Goal: Transaction & Acquisition: Purchase product/service

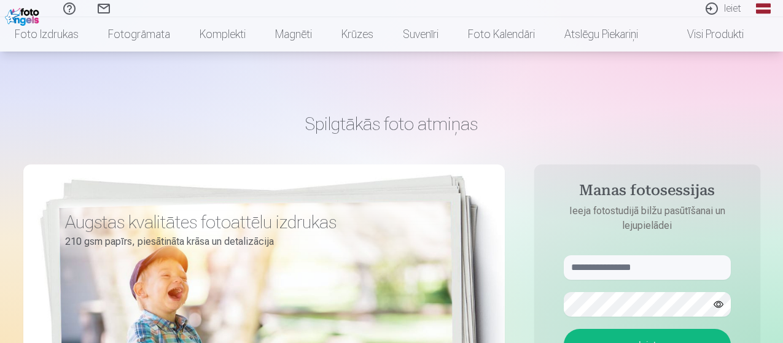
scroll to position [61, 0]
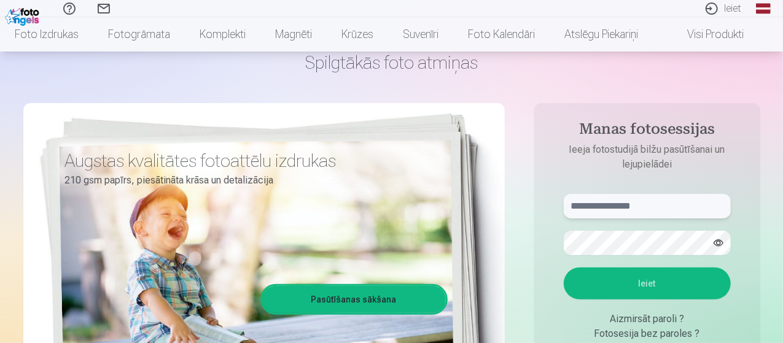
click at [688, 211] on input "text" at bounding box center [647, 206] width 167 height 25
type input "**********"
click at [718, 241] on button "button" at bounding box center [718, 242] width 23 height 23
click at [652, 287] on button "Ieiet" at bounding box center [647, 284] width 167 height 32
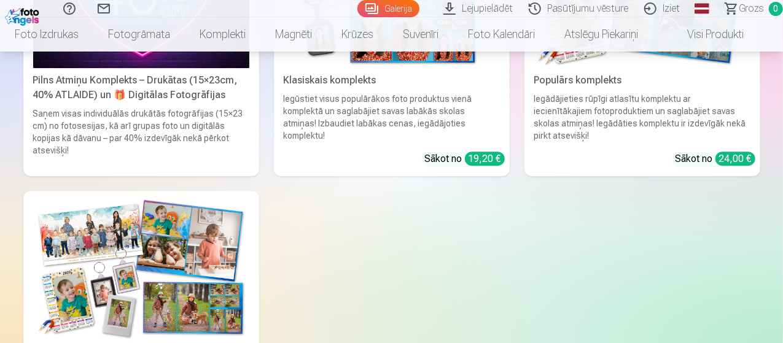
scroll to position [6385, 0]
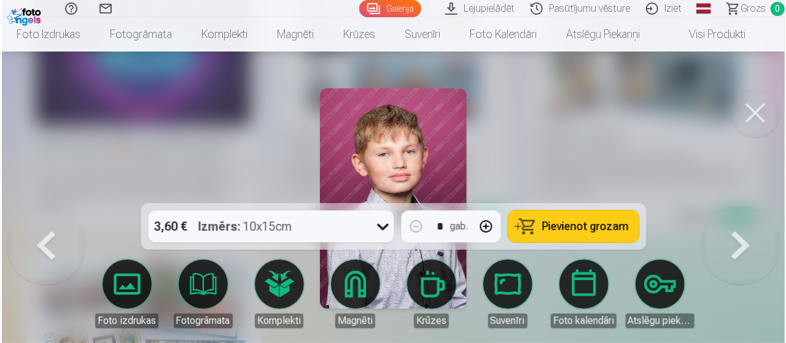
scroll to position [6346, 0]
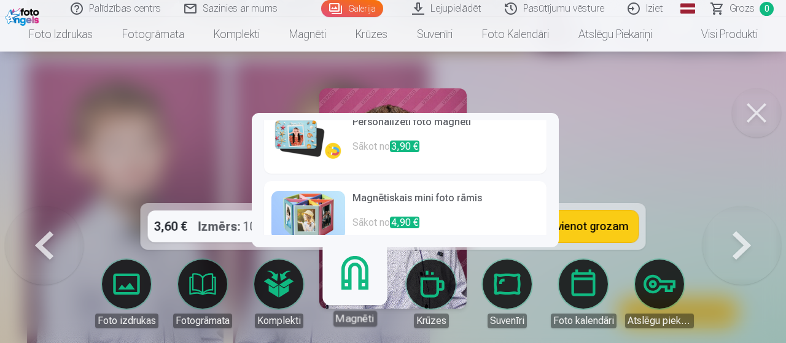
scroll to position [0, 0]
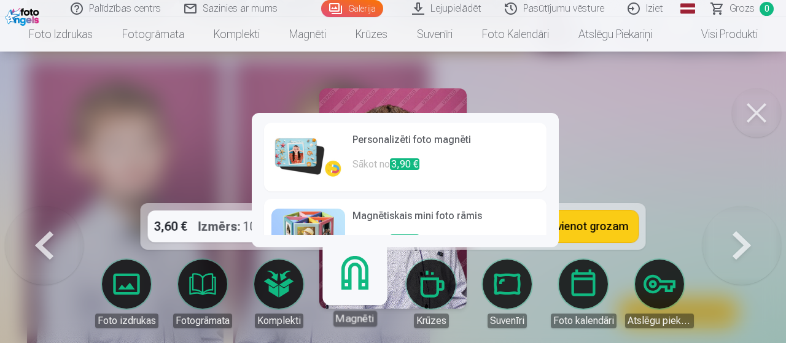
click at [443, 166] on p "Sākot no 3,90 €" at bounding box center [445, 169] width 187 height 25
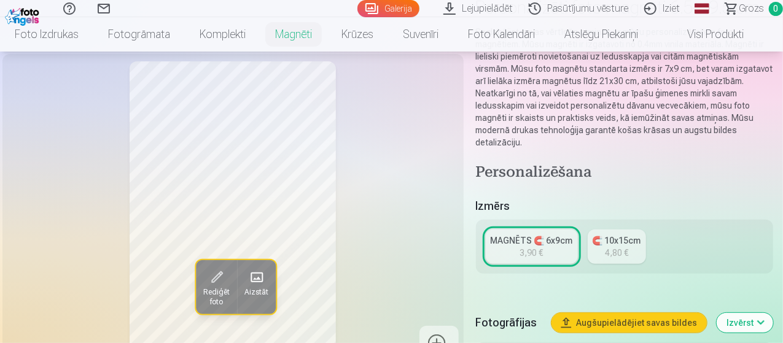
scroll to position [123, 0]
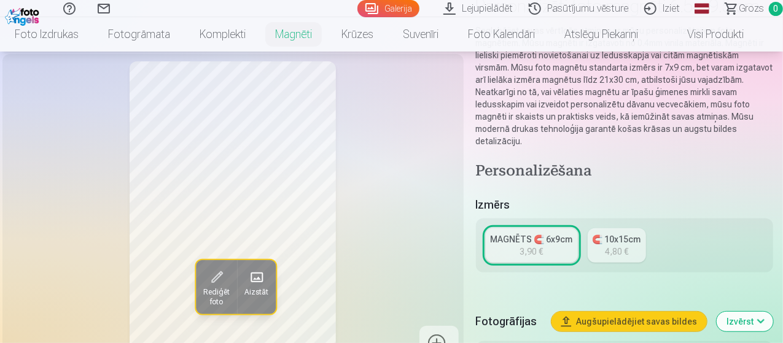
click at [510, 233] on div "MAGNĒTS 🧲 6x9cm" at bounding box center [532, 239] width 82 height 12
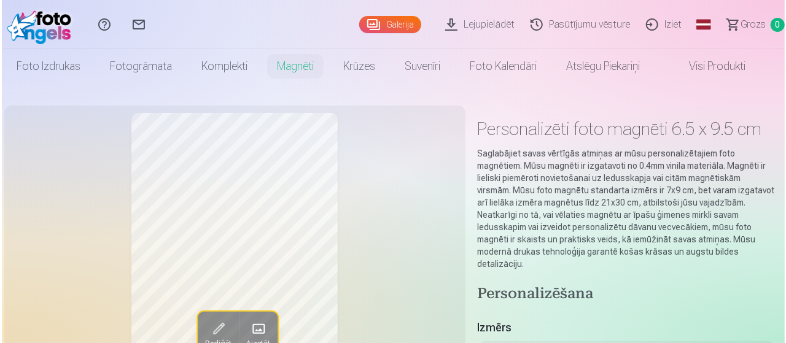
scroll to position [4861, 0]
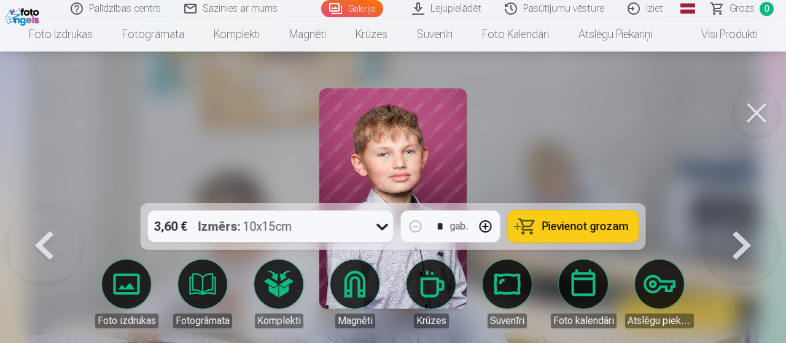
click at [485, 224] on button "button" at bounding box center [485, 226] width 29 height 29
type input "*"
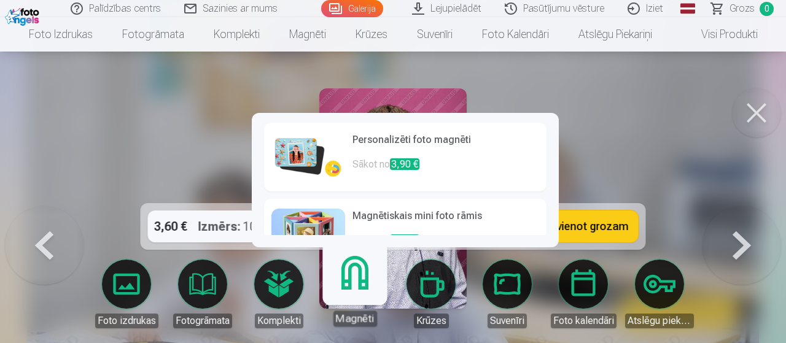
click at [364, 278] on link "Magnēti" at bounding box center [355, 289] width 76 height 76
click at [377, 160] on p "Sākot no 3,90 €" at bounding box center [445, 169] width 187 height 25
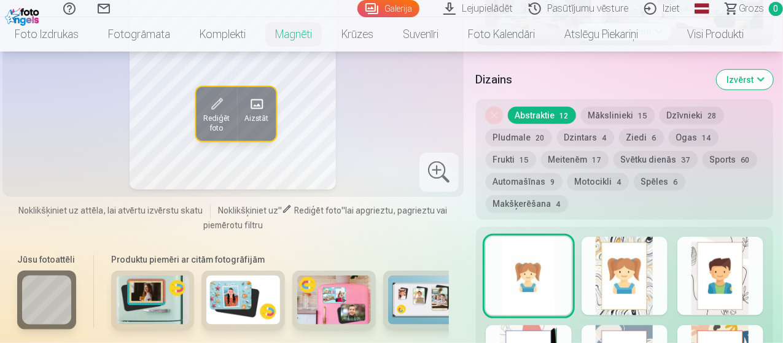
scroll to position [614, 0]
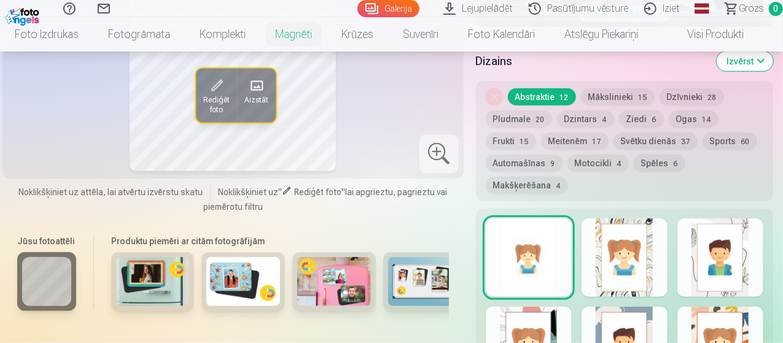
click at [608, 240] on div at bounding box center [624, 258] width 86 height 79
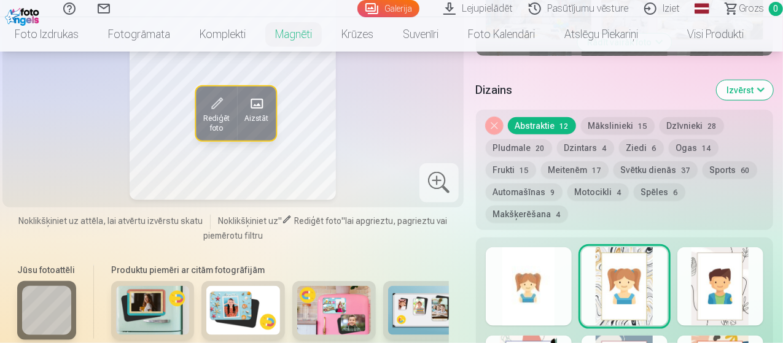
scroll to position [675, 0]
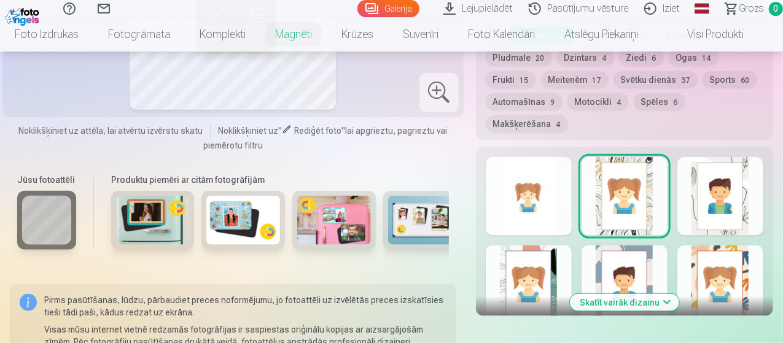
click at [534, 174] on div at bounding box center [529, 196] width 86 height 79
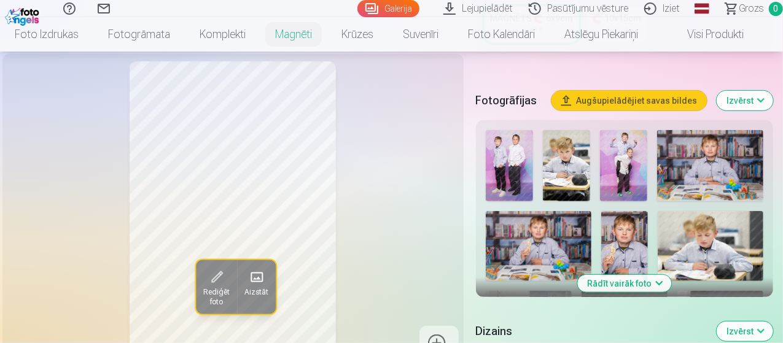
scroll to position [307, 0]
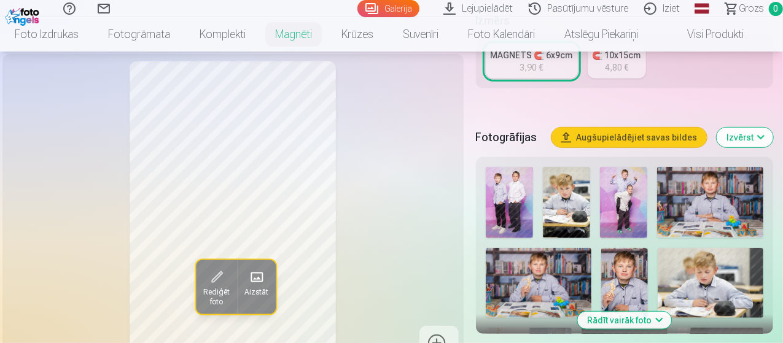
click at [751, 211] on img at bounding box center [710, 202] width 106 height 71
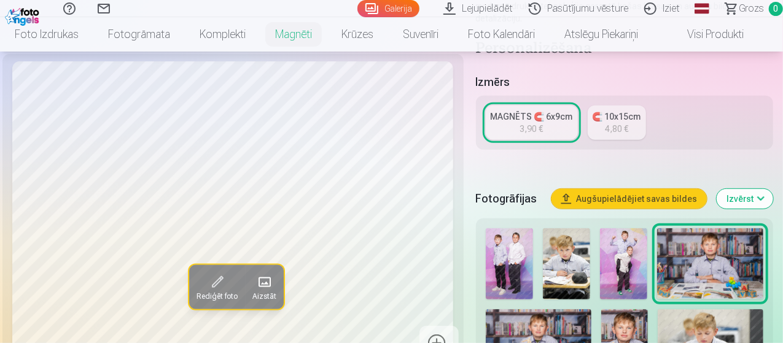
scroll to position [61, 0]
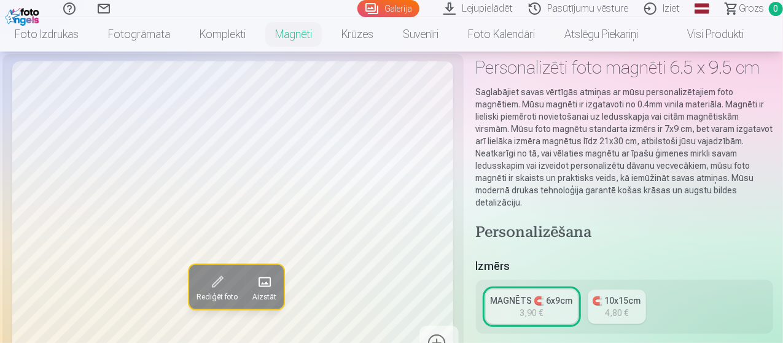
click at [556, 295] on div "MAGNĒTS 🧲 6x9cm" at bounding box center [532, 301] width 82 height 12
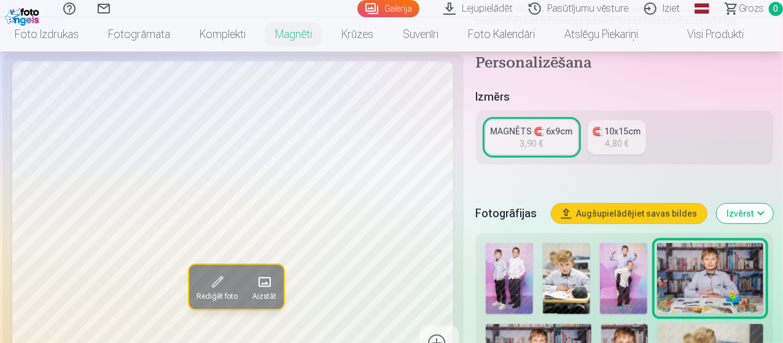
scroll to position [246, 0]
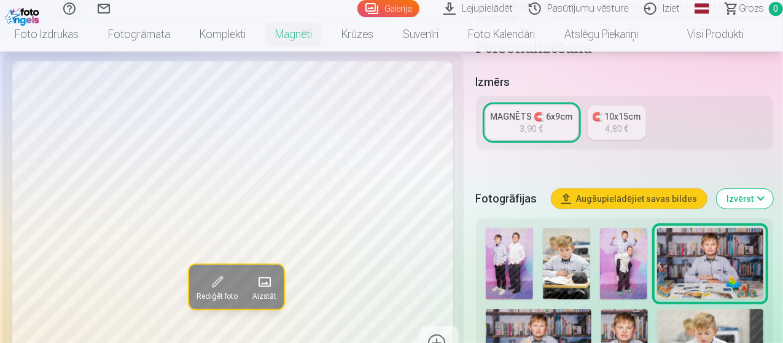
click at [555, 111] on div "MAGNĒTS 🧲 6x9cm" at bounding box center [532, 117] width 82 height 12
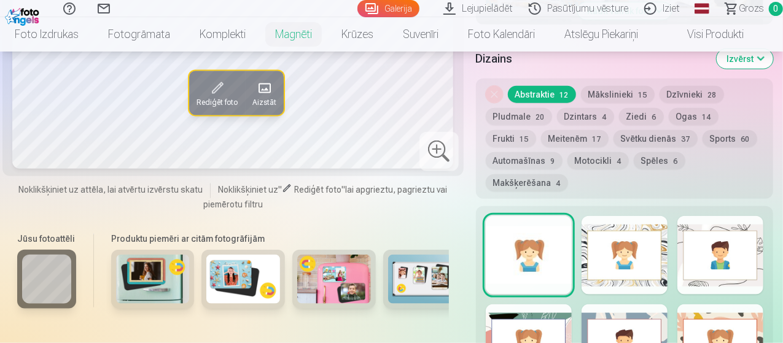
scroll to position [614, 0]
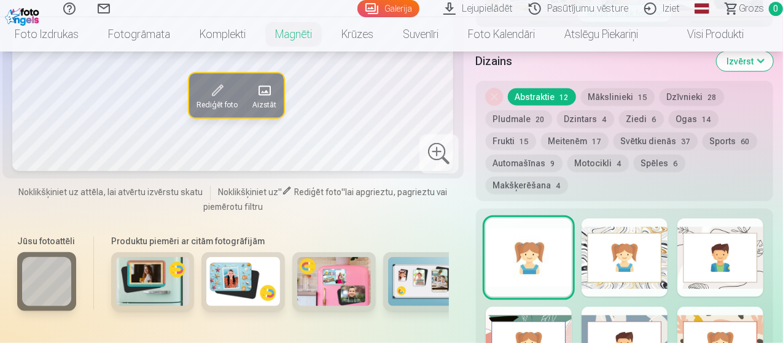
click at [572, 231] on div at bounding box center [529, 258] width 86 height 79
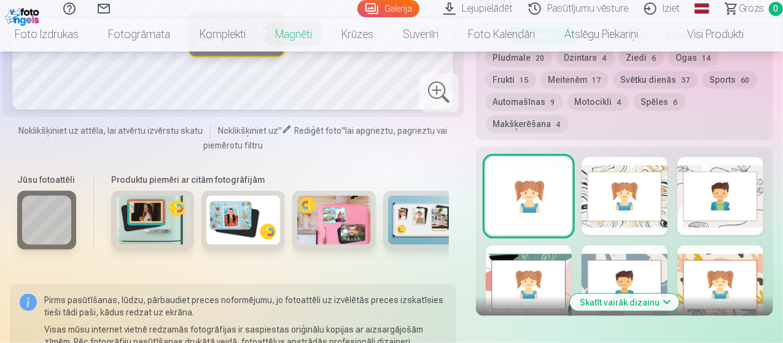
click at [717, 171] on div at bounding box center [720, 196] width 86 height 79
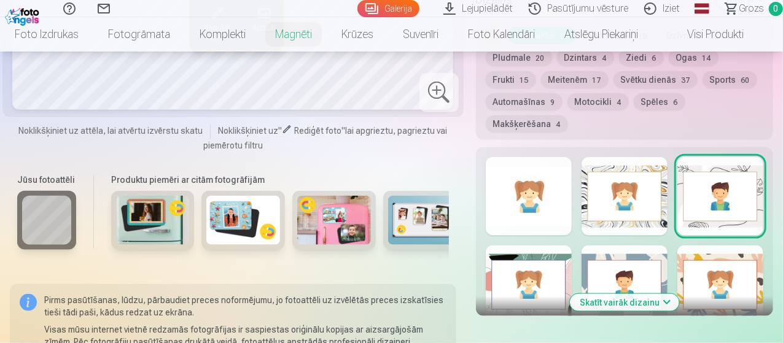
click at [572, 246] on div at bounding box center [529, 285] width 86 height 79
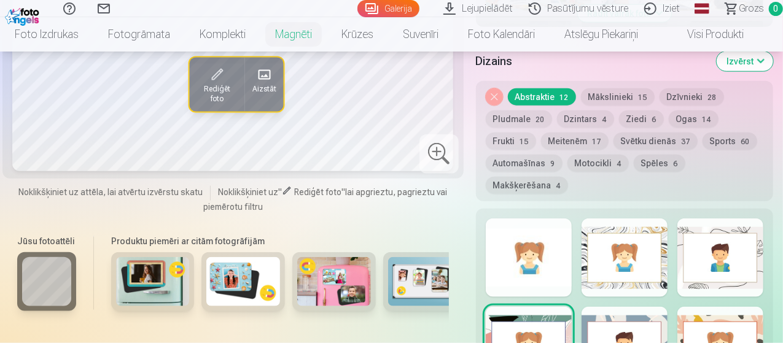
scroll to position [798, 0]
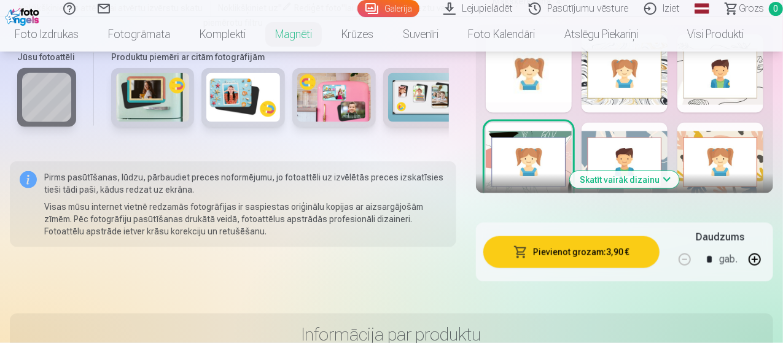
click at [629, 123] on div at bounding box center [624, 162] width 86 height 79
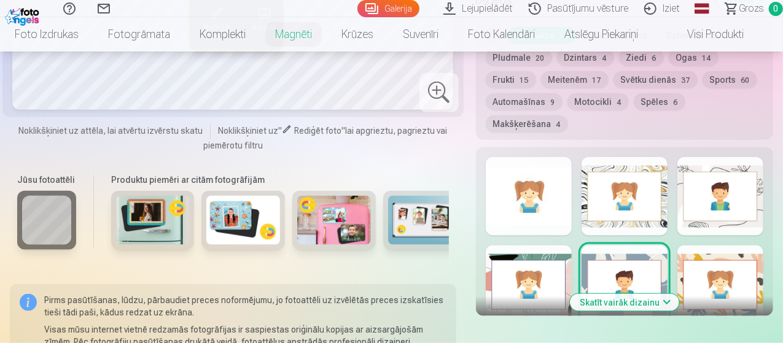
scroll to position [737, 0]
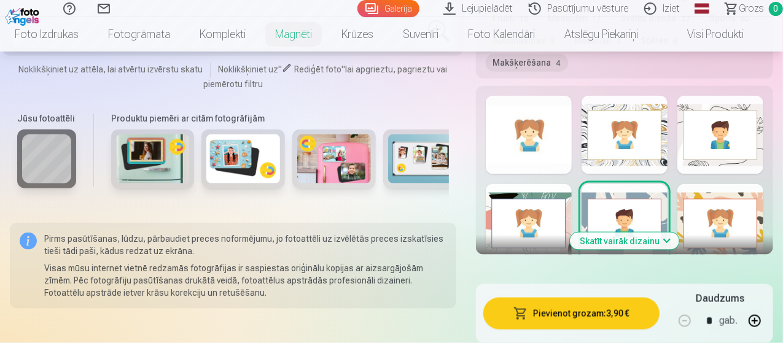
click at [638, 233] on button "Skatīt vairāk dizainu" at bounding box center [624, 241] width 109 height 17
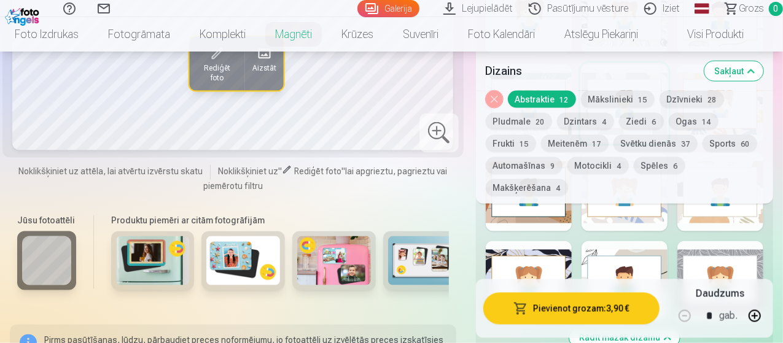
scroll to position [859, 0]
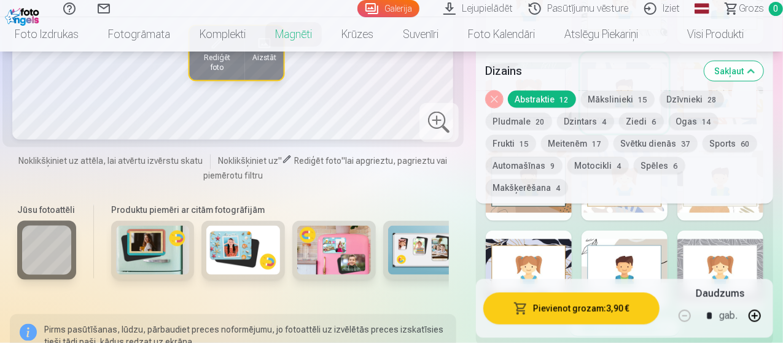
click at [697, 231] on div at bounding box center [720, 270] width 86 height 79
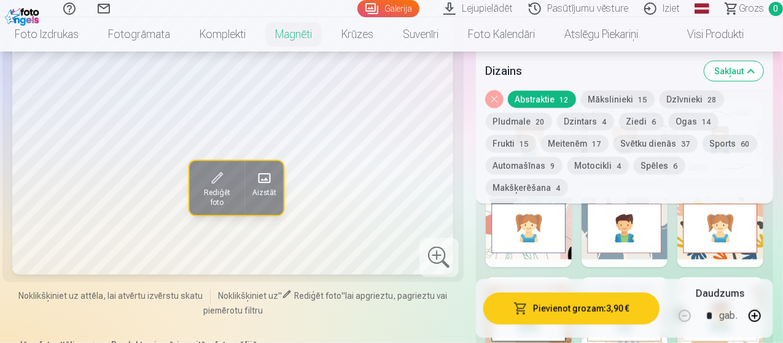
scroll to position [553, 0]
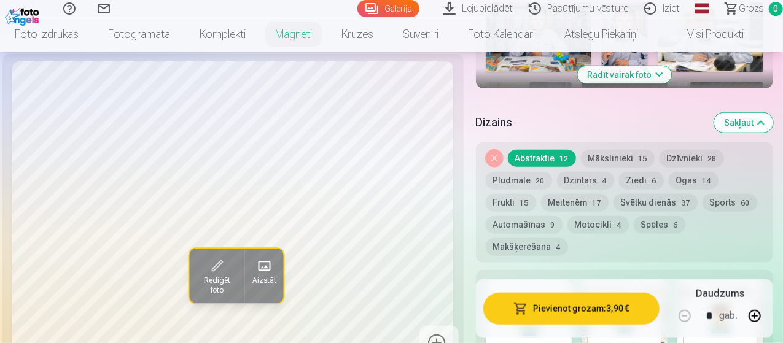
click at [767, 309] on button "button" at bounding box center [754, 315] width 29 height 29
type input "*"
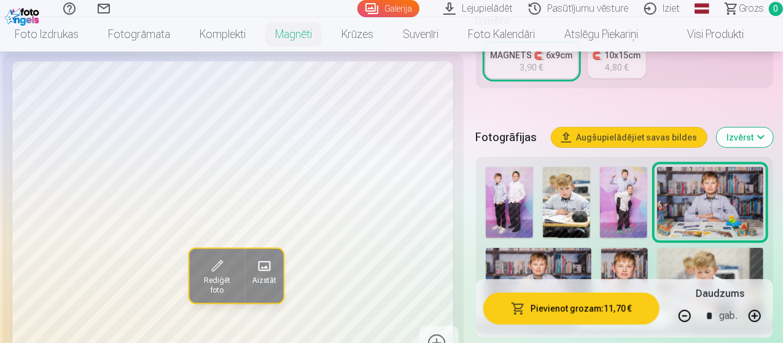
scroll to position [368, 0]
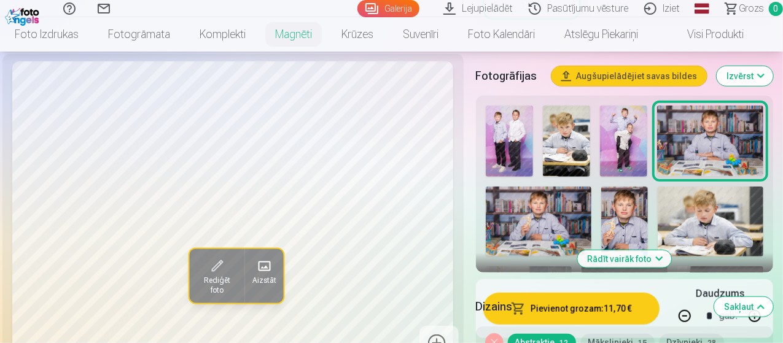
click at [568, 308] on div "Dizains Sakļaut" at bounding box center [624, 306] width 297 height 39
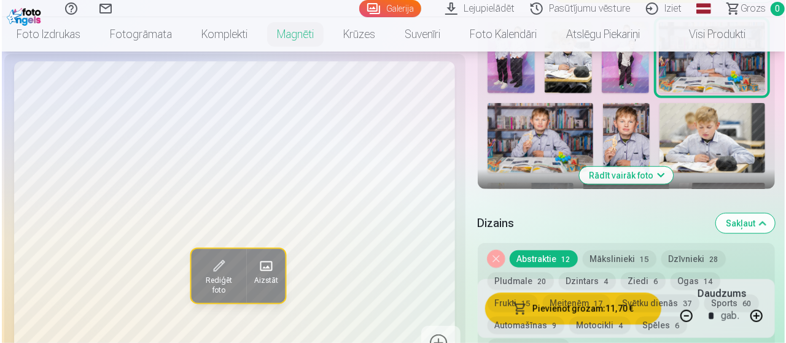
scroll to position [491, 0]
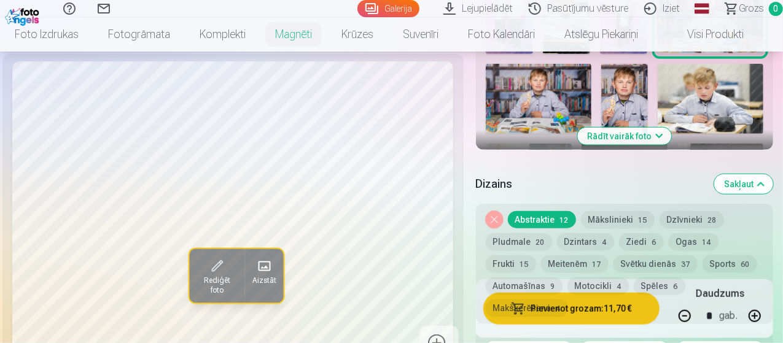
click at [589, 301] on button "Pievienot grozam : 11,70 €" at bounding box center [571, 309] width 176 height 32
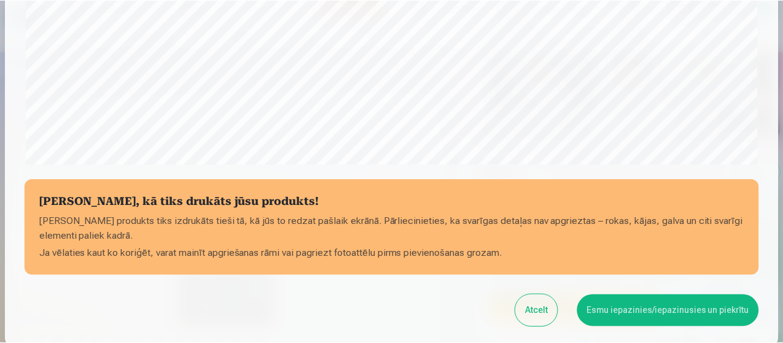
scroll to position [531, 0]
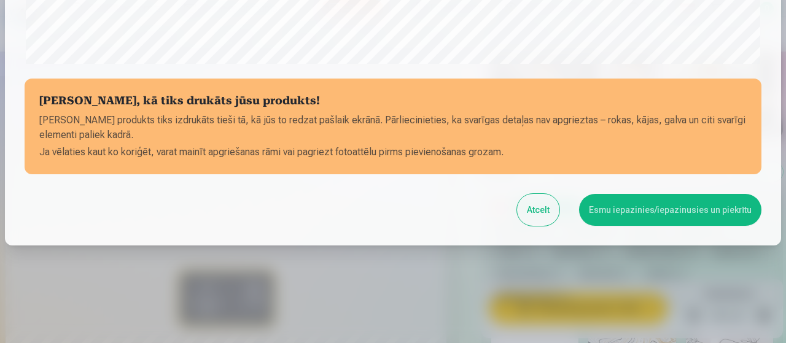
click at [626, 214] on button "Esmu iepazinies/iepazinusies un piekrītu" at bounding box center [670, 210] width 182 height 32
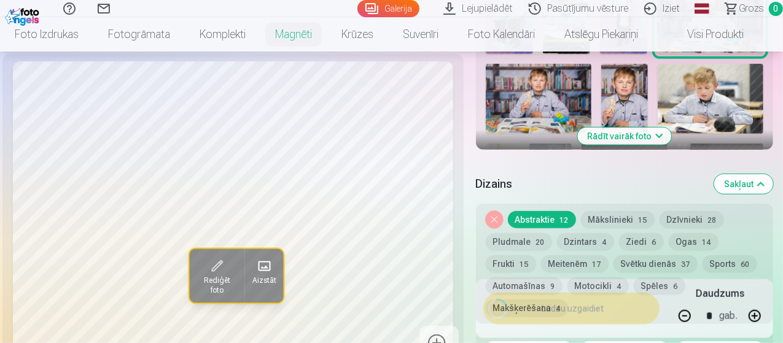
scroll to position [529, 0]
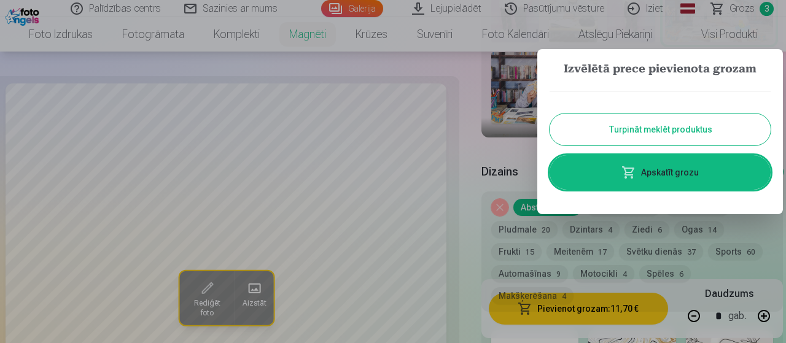
click at [632, 126] on button "Turpināt meklēt produktus" at bounding box center [659, 130] width 221 height 32
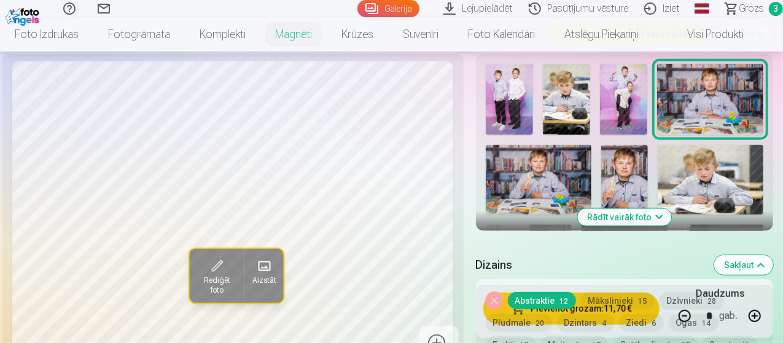
scroll to position [430, 0]
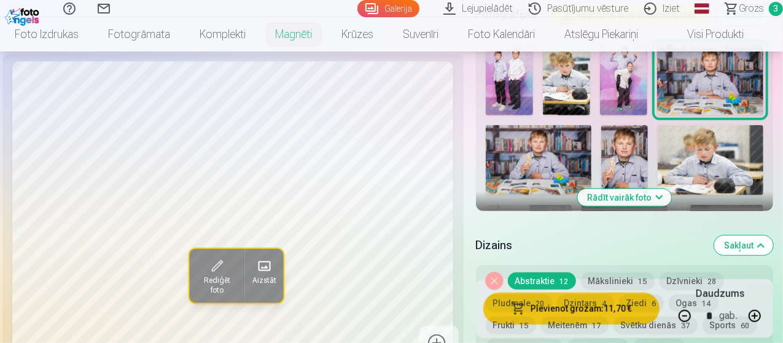
click at [645, 189] on button "Rādīt vairāk foto" at bounding box center [624, 197] width 94 height 17
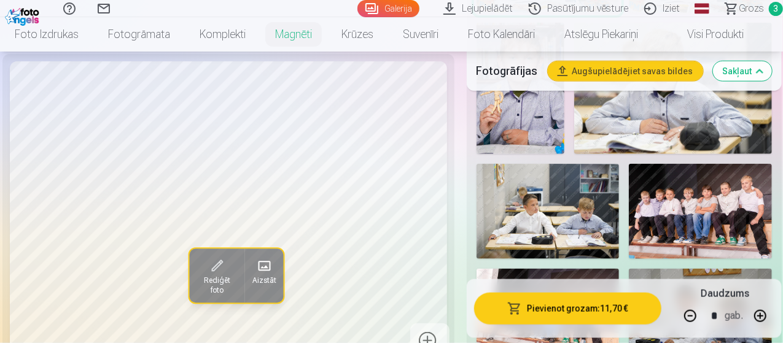
scroll to position [737, 0]
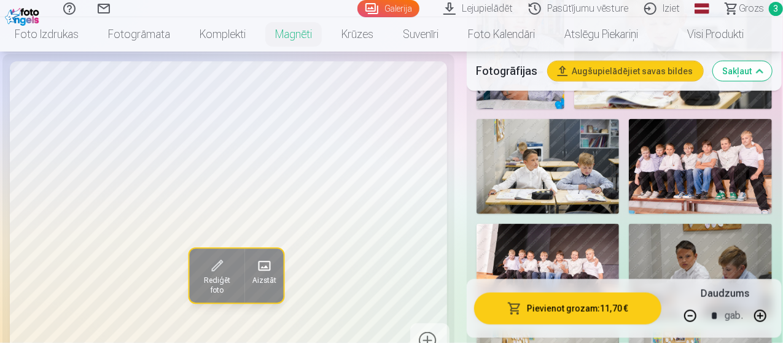
click at [670, 152] on img at bounding box center [700, 166] width 143 height 95
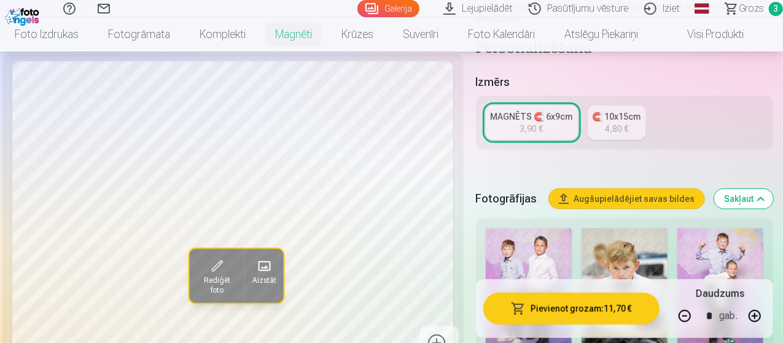
scroll to position [0, 0]
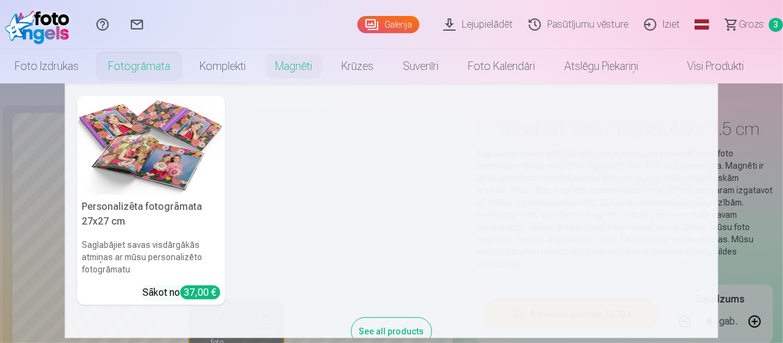
click at [143, 70] on link "Fotogrāmata" at bounding box center [138, 66] width 91 height 34
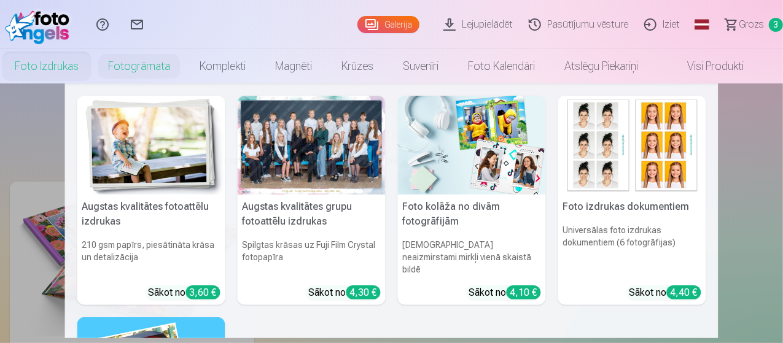
click at [72, 69] on link "Foto izdrukas" at bounding box center [46, 66] width 93 height 34
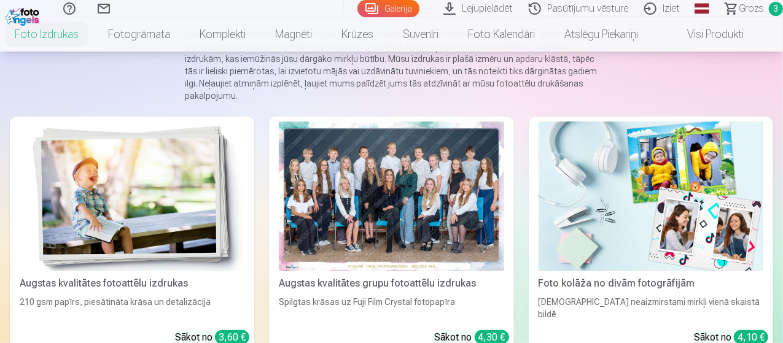
scroll to position [123, 0]
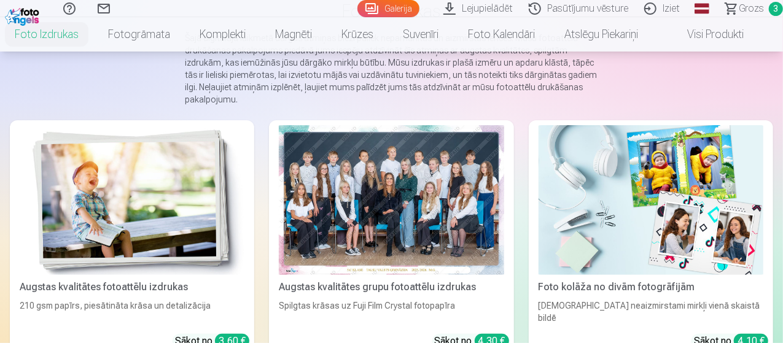
click at [357, 179] on div at bounding box center [391, 200] width 225 height 150
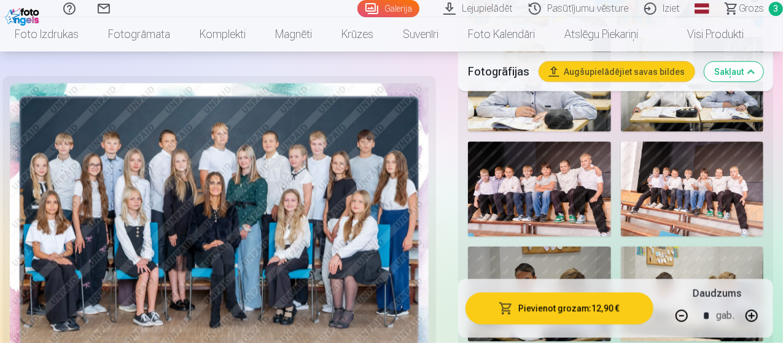
scroll to position [982, 0]
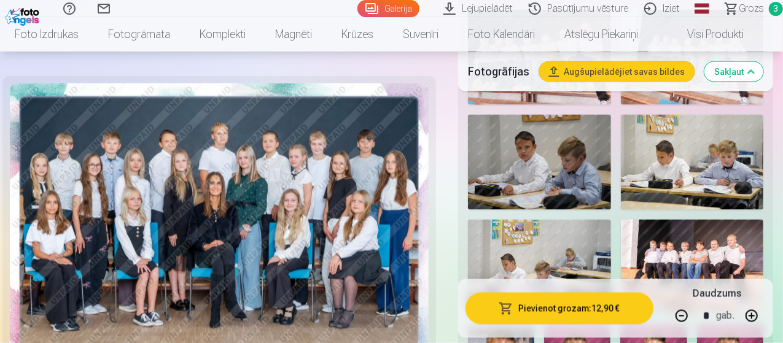
click at [691, 320] on button "button" at bounding box center [681, 315] width 29 height 29
type input "*"
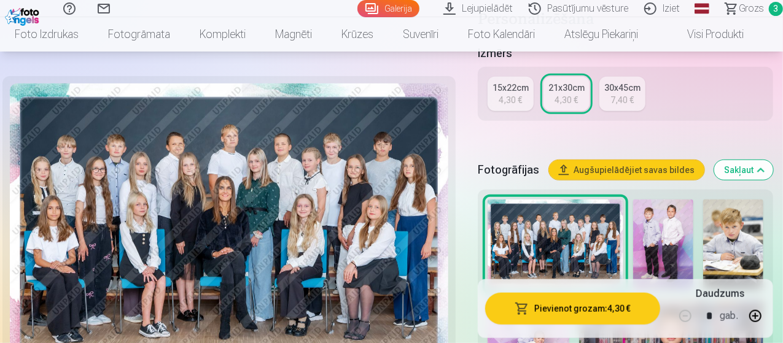
scroll to position [307, 0]
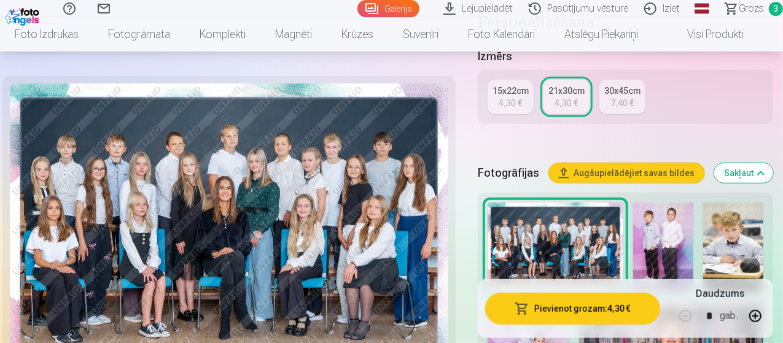
click at [502, 91] on link "15x22cm 4,30 €" at bounding box center [510, 97] width 46 height 34
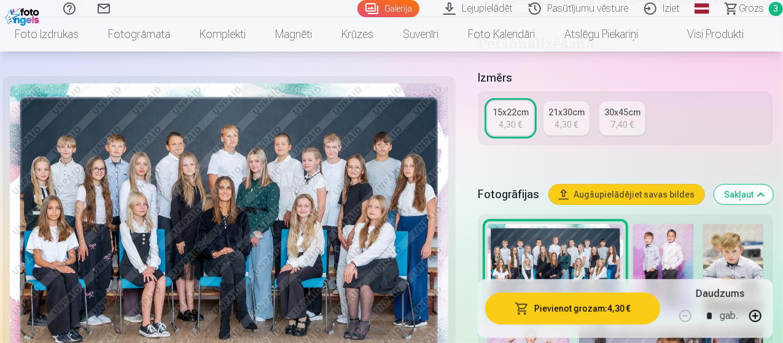
scroll to position [246, 0]
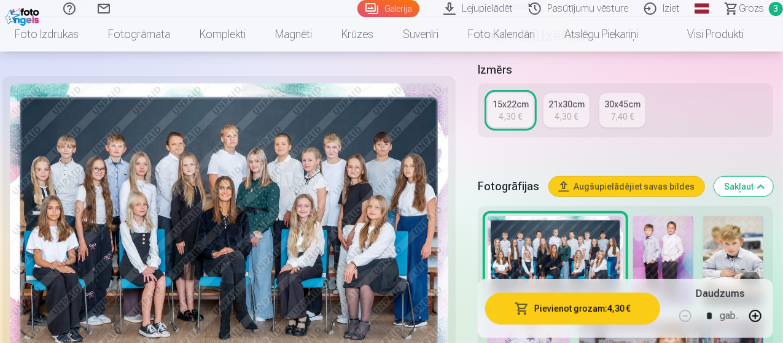
click at [559, 98] on div "21x30cm" at bounding box center [566, 104] width 36 height 12
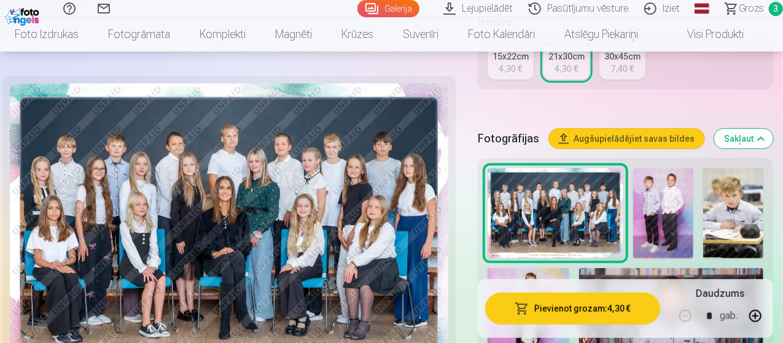
scroll to position [368, 0]
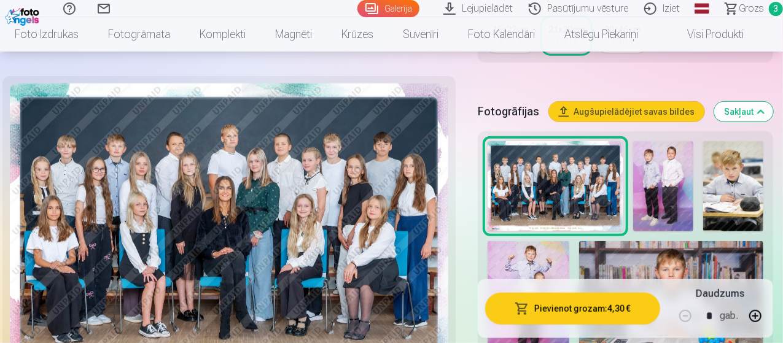
click at [591, 306] on button "Pievienot grozam : 4,30 €" at bounding box center [572, 309] width 175 height 32
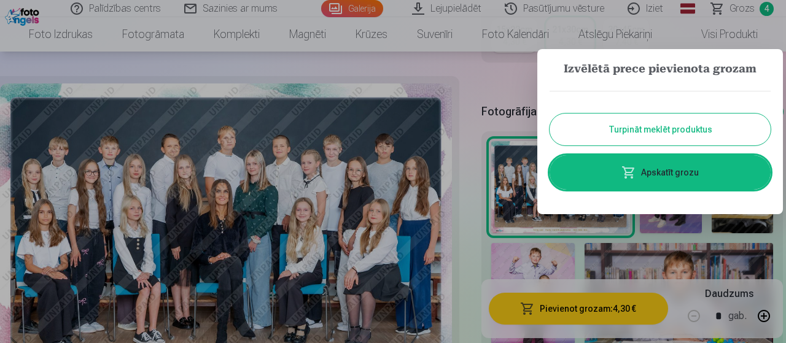
click at [585, 128] on button "Turpināt meklēt produktus" at bounding box center [659, 130] width 221 height 32
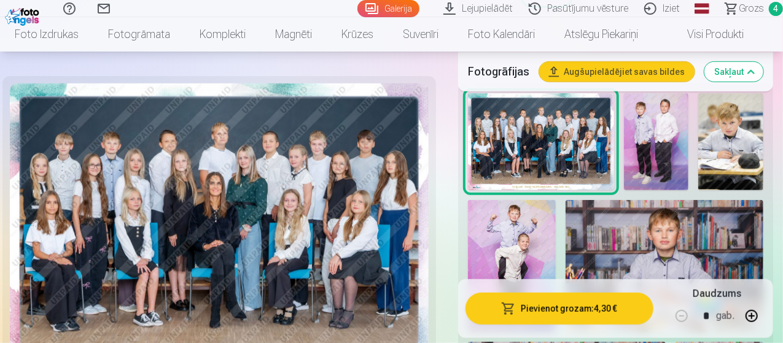
scroll to position [430, 0]
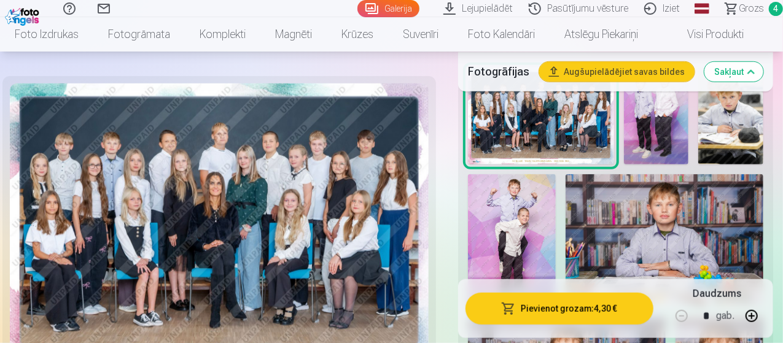
click at [549, 222] on img at bounding box center [512, 240] width 88 height 132
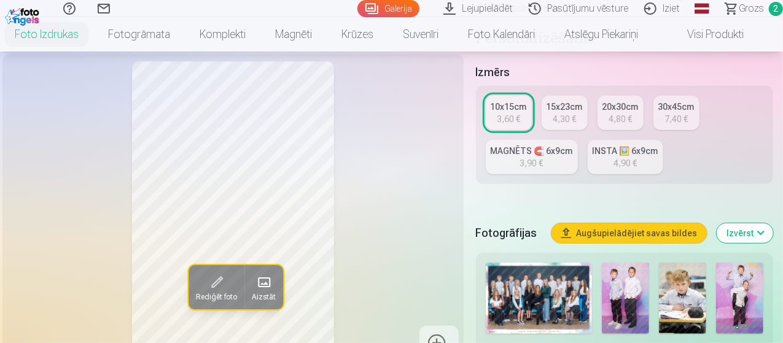
scroll to position [307, 0]
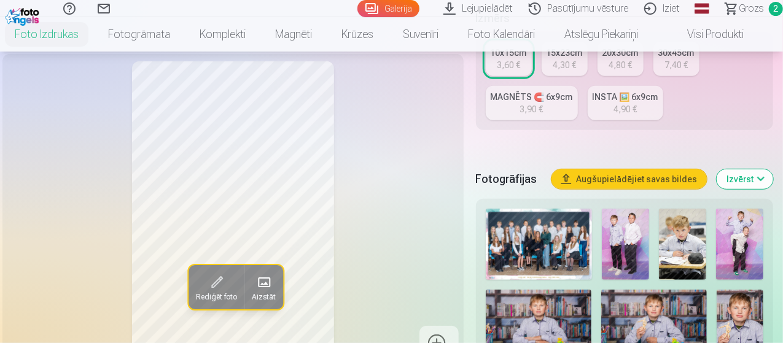
click at [749, 231] on img at bounding box center [739, 244] width 47 height 71
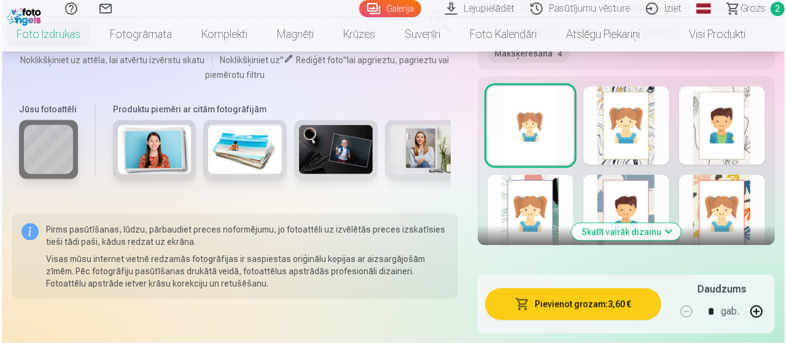
scroll to position [859, 0]
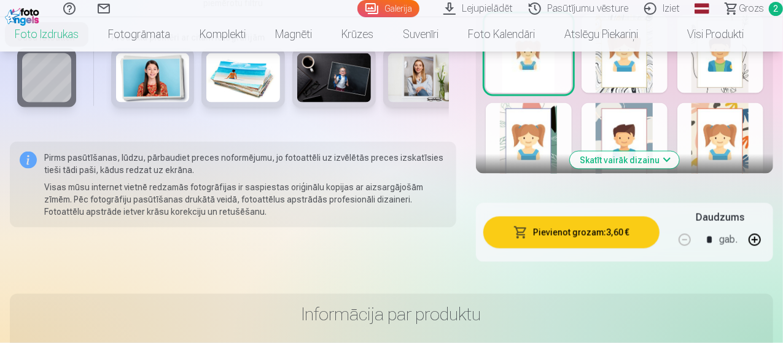
click at [553, 217] on button "Pievienot grozam : 3,60 €" at bounding box center [571, 233] width 176 height 32
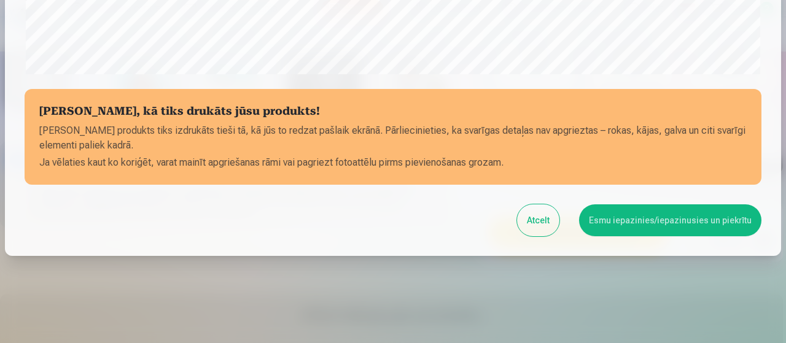
scroll to position [531, 0]
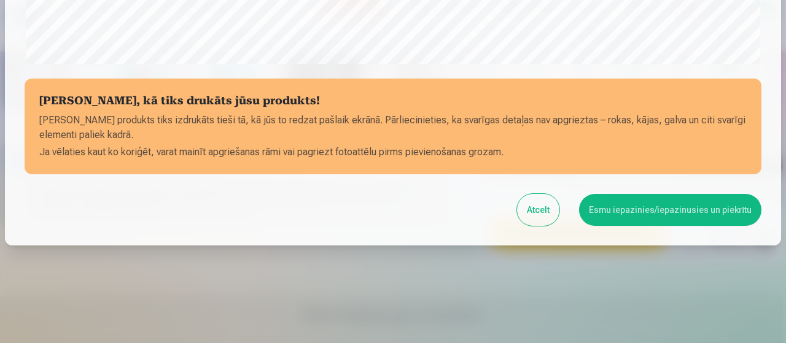
click at [626, 211] on button "Esmu iepazinies/iepazinusies un piekrītu" at bounding box center [670, 210] width 182 height 32
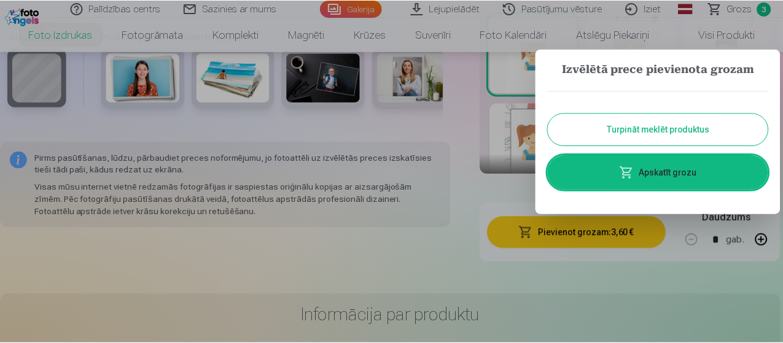
scroll to position [0, 0]
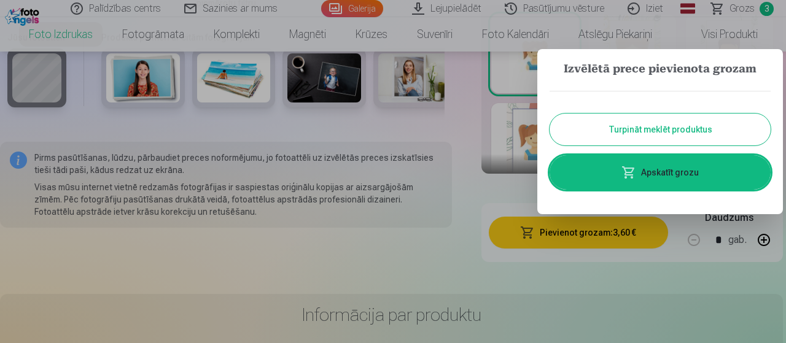
click at [570, 120] on button "Turpināt meklēt produktus" at bounding box center [659, 130] width 221 height 32
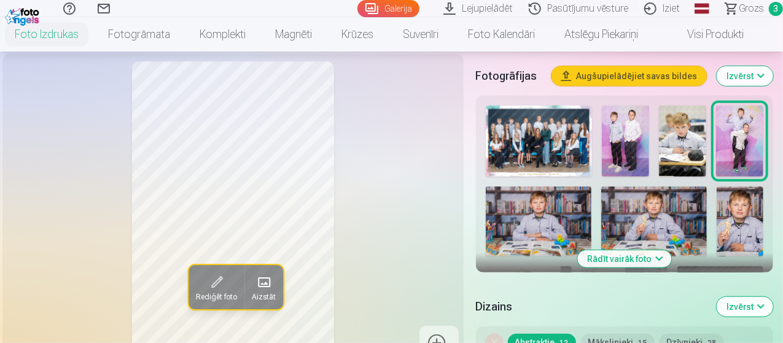
scroll to position [430, 0]
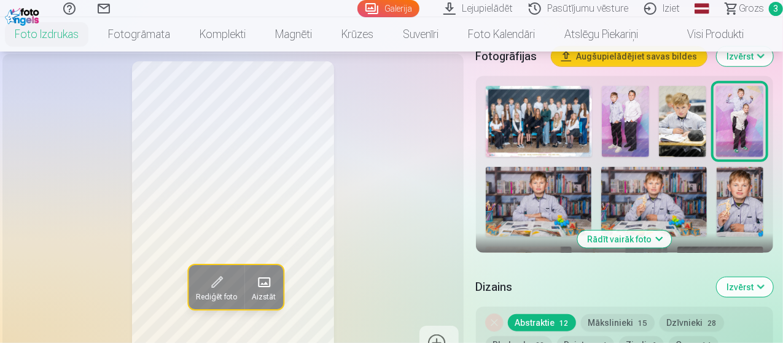
click at [648, 231] on button "Rādīt vairāk foto" at bounding box center [624, 239] width 94 height 17
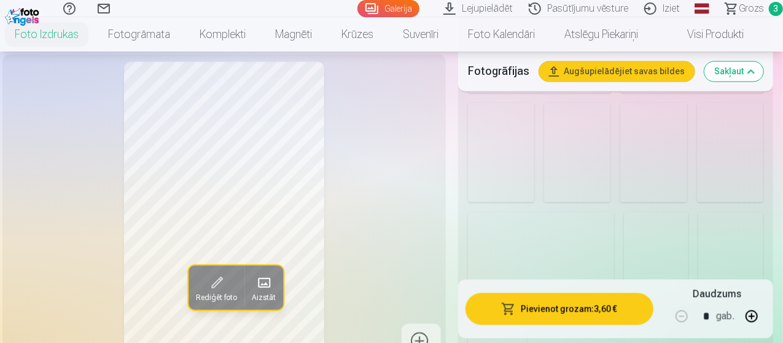
scroll to position [1289, 0]
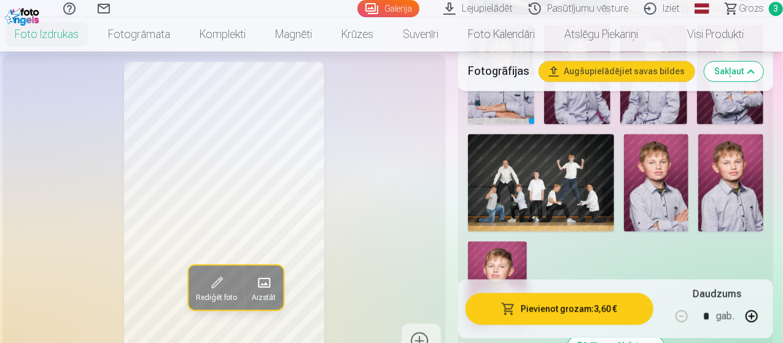
click at [583, 166] on img at bounding box center [541, 182] width 146 height 97
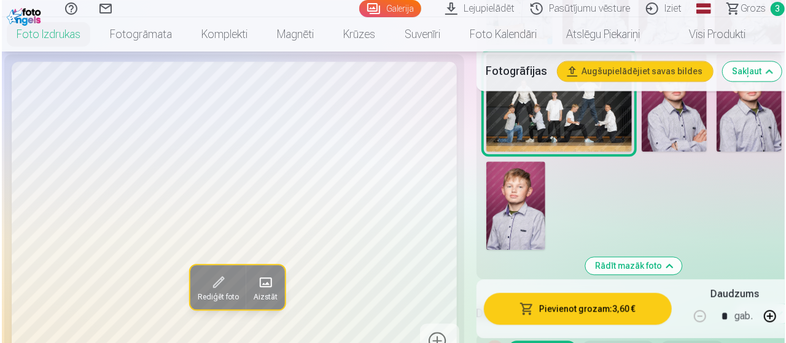
scroll to position [1351, 0]
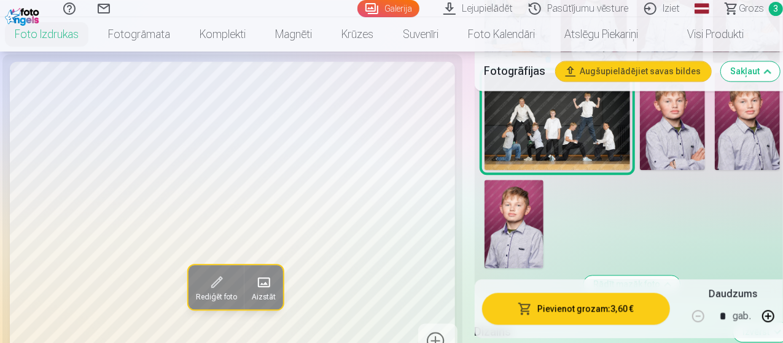
click at [588, 305] on button "Pievienot grozam : 3,60 €" at bounding box center [576, 309] width 188 height 32
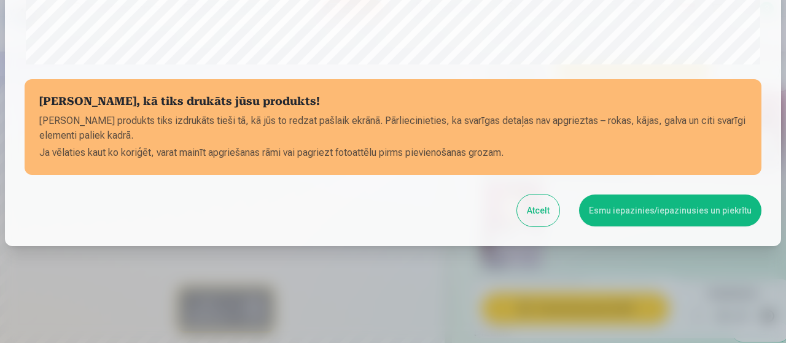
scroll to position [531, 0]
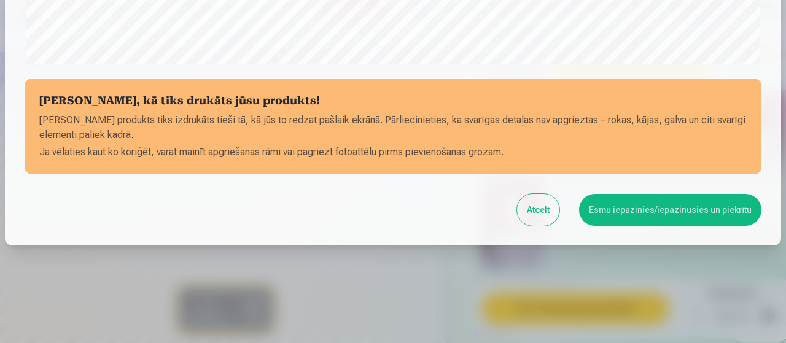
click at [627, 217] on button "Esmu iepazinies/iepazinusies un piekrītu" at bounding box center [670, 210] width 182 height 32
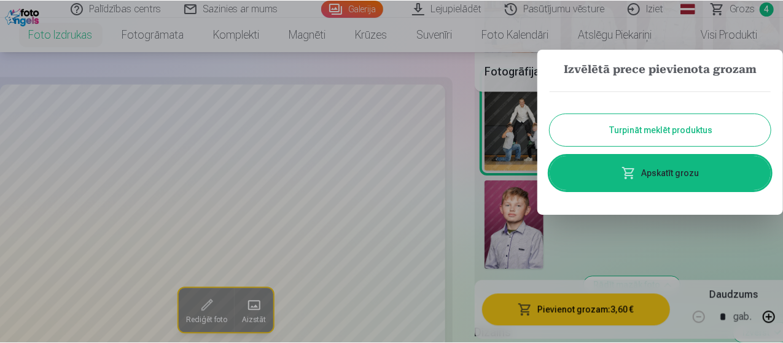
scroll to position [0, 0]
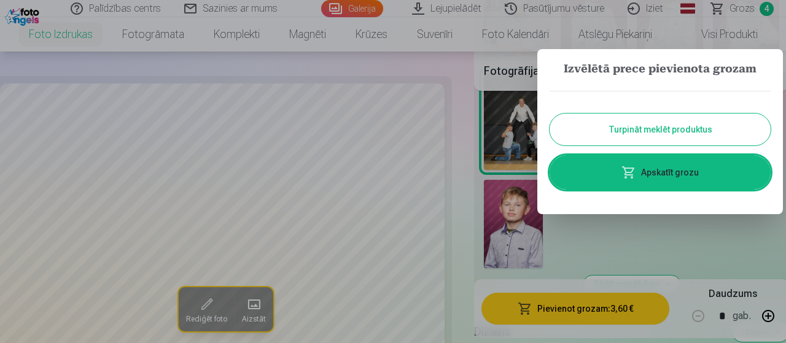
click at [629, 138] on button "Turpināt meklēt produktus" at bounding box center [659, 130] width 221 height 32
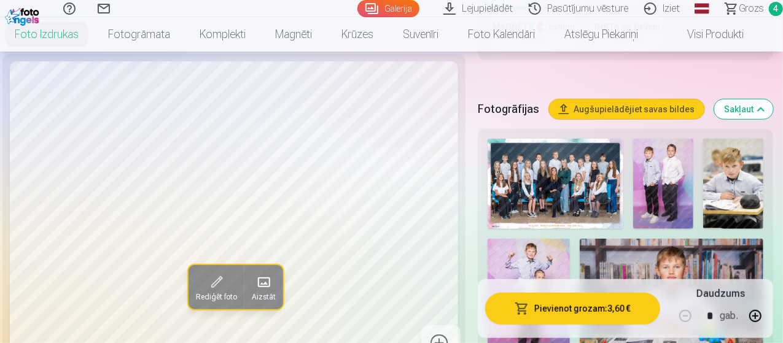
scroll to position [307, 0]
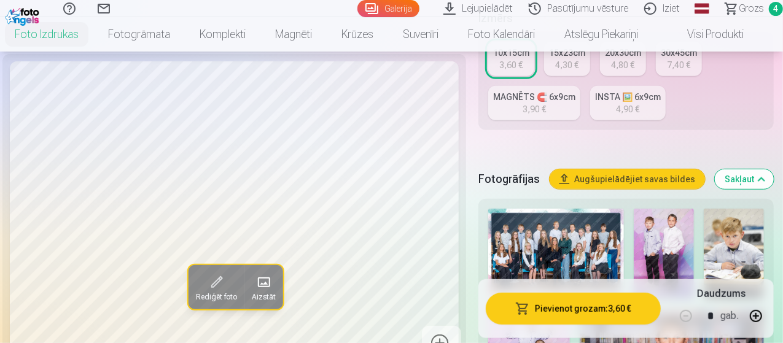
click at [741, 8] on span "Grozs" at bounding box center [751, 8] width 25 height 15
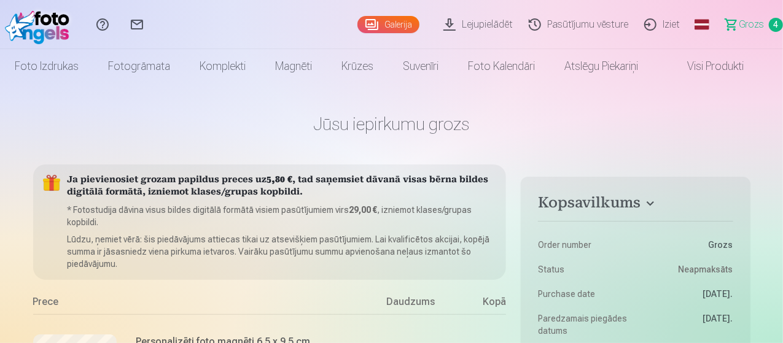
click at [358, 26] on link "Galerija" at bounding box center [388, 24] width 62 height 17
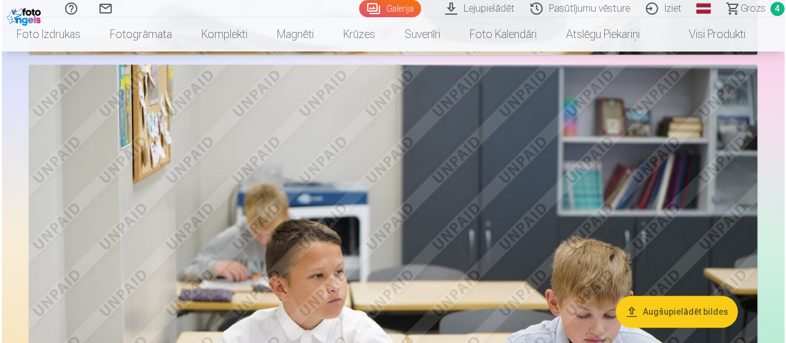
scroll to position [1535, 0]
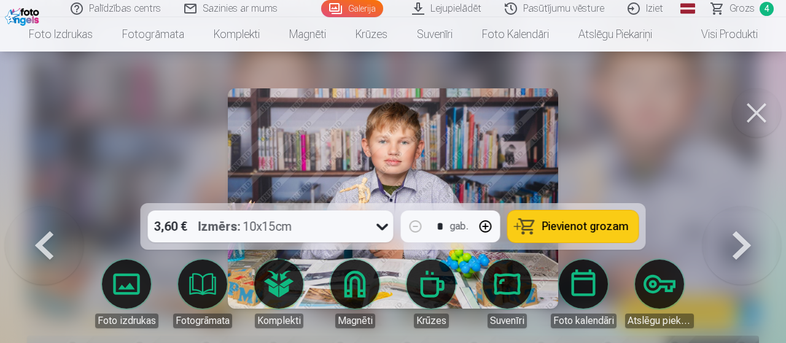
click at [588, 227] on span "Pievienot grozam" at bounding box center [585, 226] width 87 height 11
click at [731, 206] on button at bounding box center [741, 206] width 79 height 0
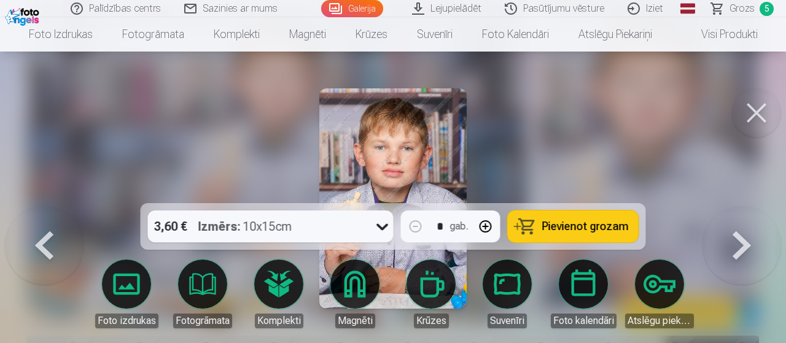
click at [731, 206] on button at bounding box center [741, 206] width 79 height 0
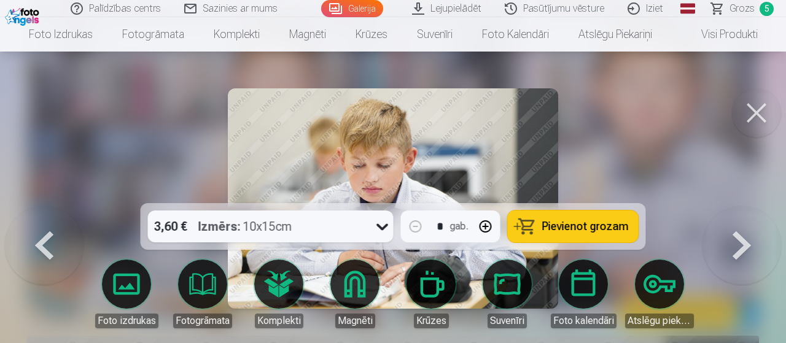
click at [731, 206] on button at bounding box center [741, 206] width 79 height 0
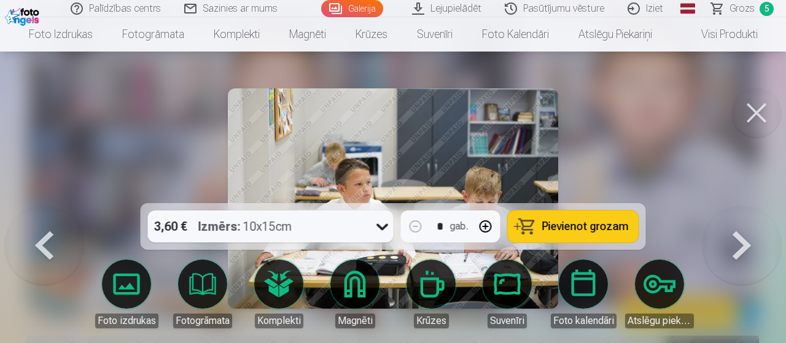
click at [731, 206] on button at bounding box center [741, 206] width 79 height 0
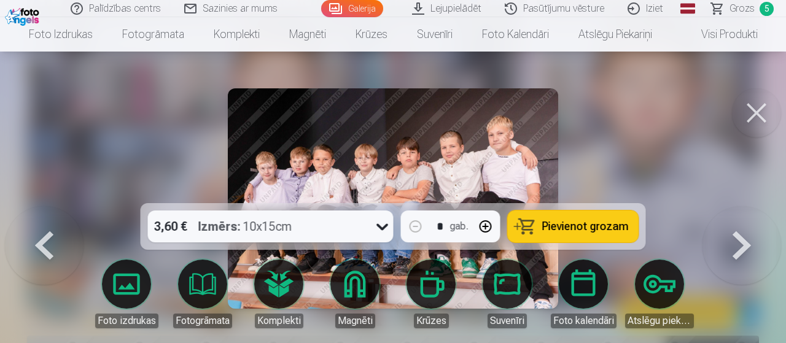
click at [731, 206] on button at bounding box center [741, 206] width 79 height 0
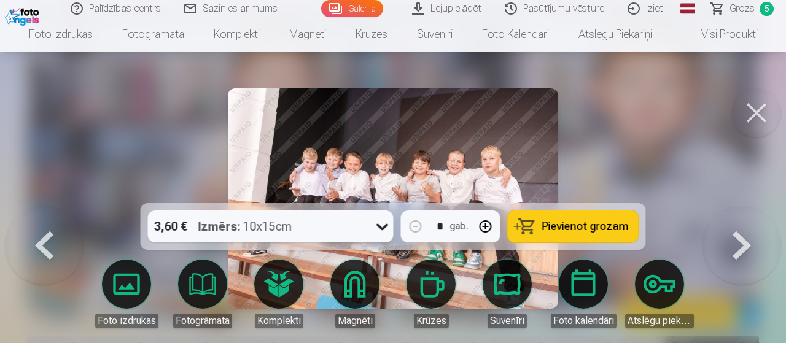
click at [731, 206] on button at bounding box center [741, 206] width 79 height 0
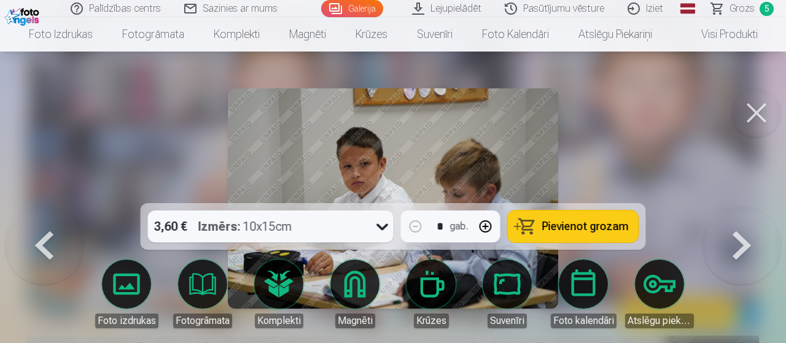
click at [731, 206] on button at bounding box center [741, 206] width 79 height 0
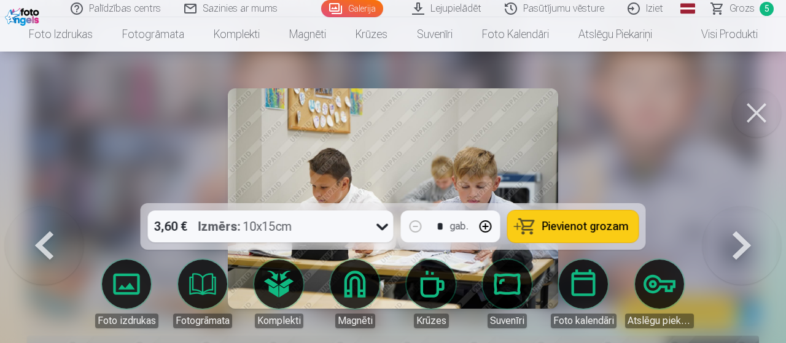
click at [731, 206] on button at bounding box center [741, 206] width 79 height 0
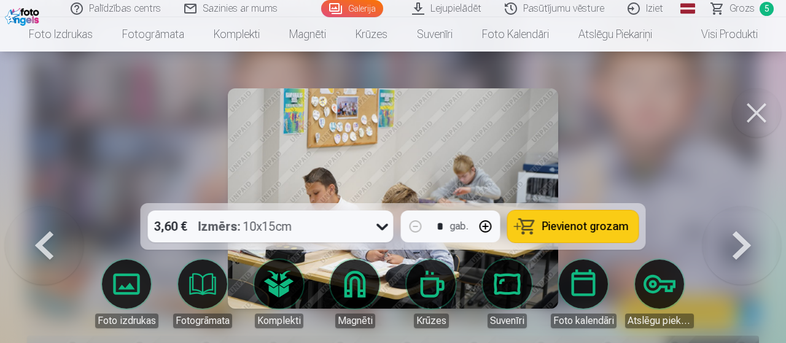
click at [731, 206] on button at bounding box center [741, 206] width 79 height 0
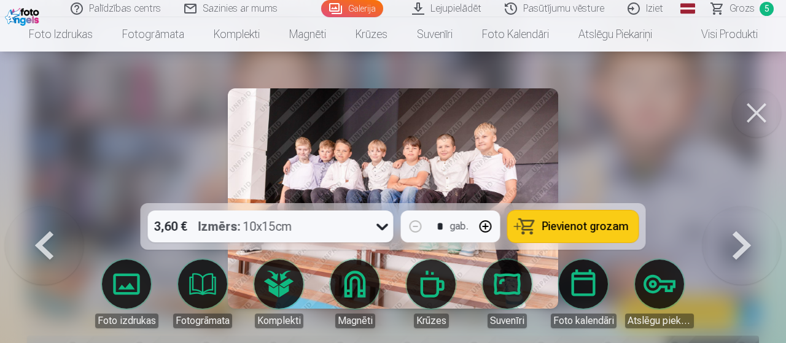
click at [731, 206] on button at bounding box center [741, 206] width 79 height 0
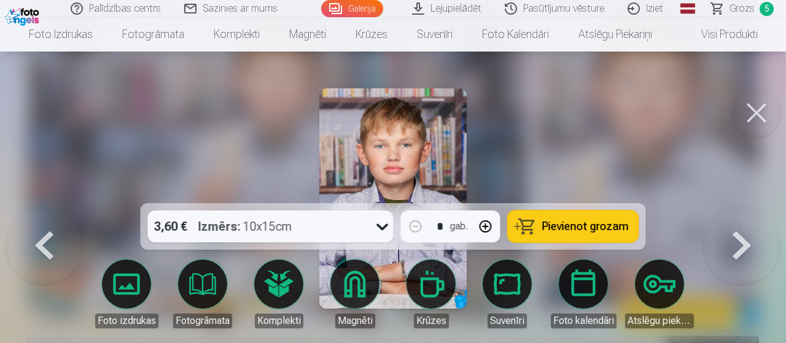
click at [731, 206] on button at bounding box center [741, 206] width 79 height 0
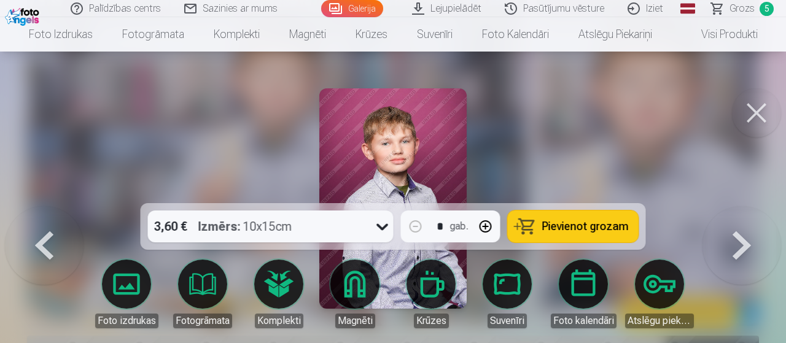
click at [731, 206] on button at bounding box center [741, 206] width 79 height 0
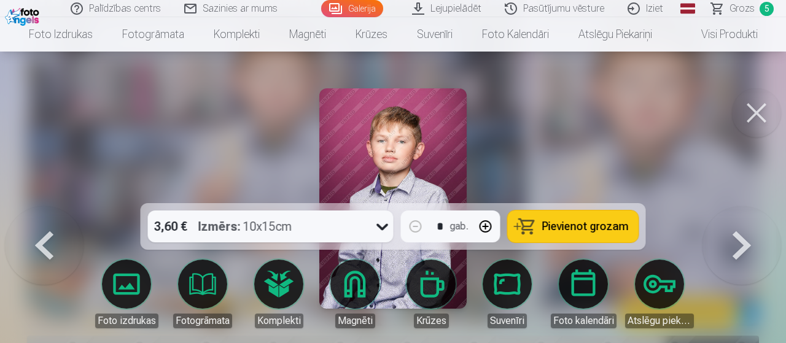
click at [731, 206] on button at bounding box center [741, 206] width 79 height 0
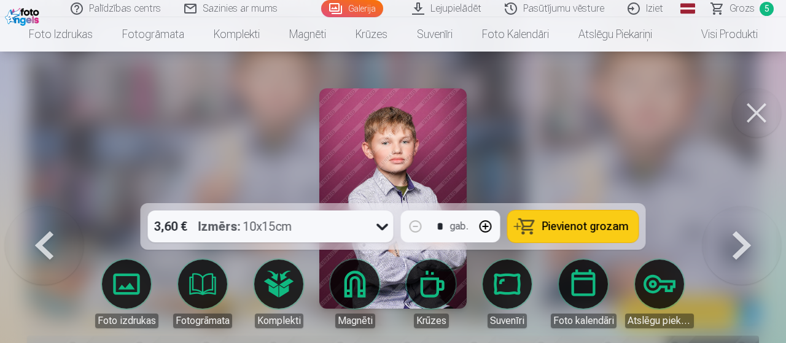
click at [731, 206] on button at bounding box center [741, 206] width 79 height 0
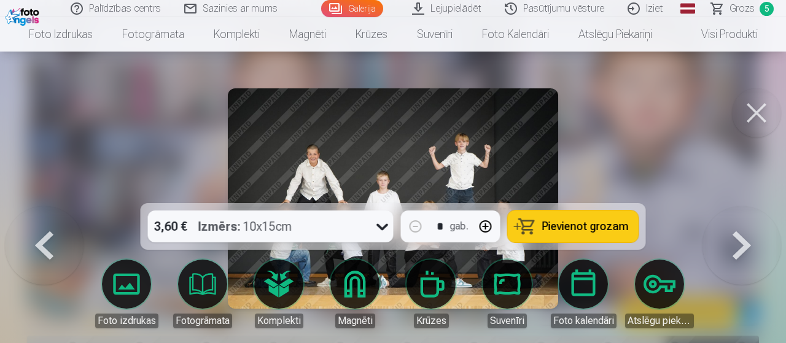
click at [731, 206] on button at bounding box center [741, 206] width 79 height 0
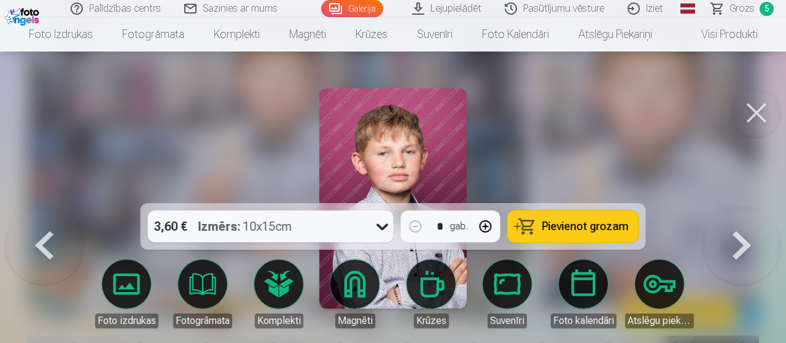
click at [731, 206] on button at bounding box center [741, 206] width 79 height 0
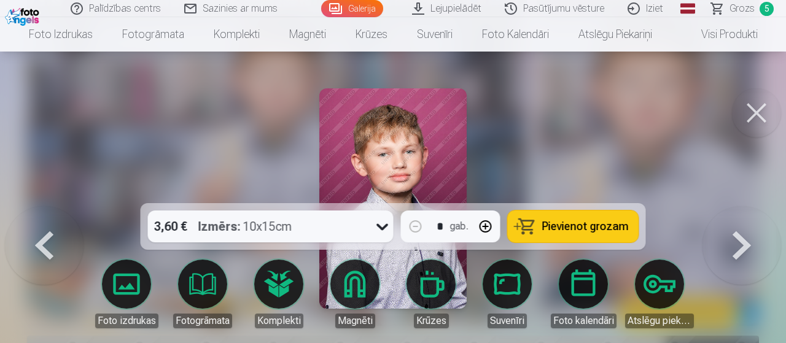
click at [570, 218] on button "Pievienot grozam" at bounding box center [573, 227] width 131 height 32
click at [742, 13] on span "Grozs" at bounding box center [741, 8] width 25 height 15
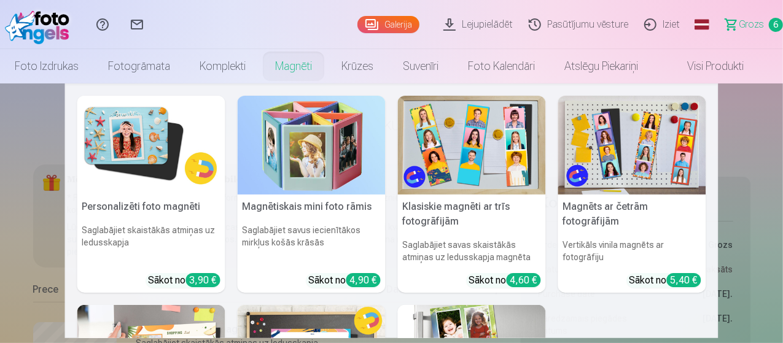
click at [309, 71] on link "Magnēti" at bounding box center [293, 66] width 66 height 34
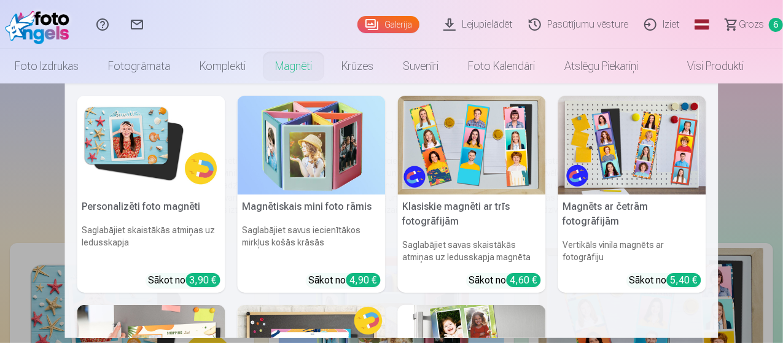
click at [173, 147] on img at bounding box center [151, 145] width 148 height 99
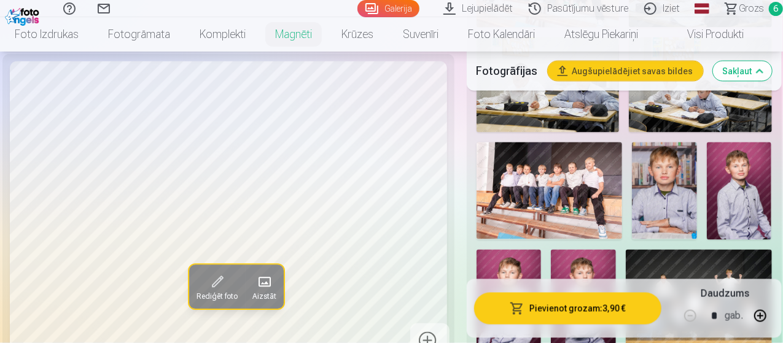
scroll to position [1044, 0]
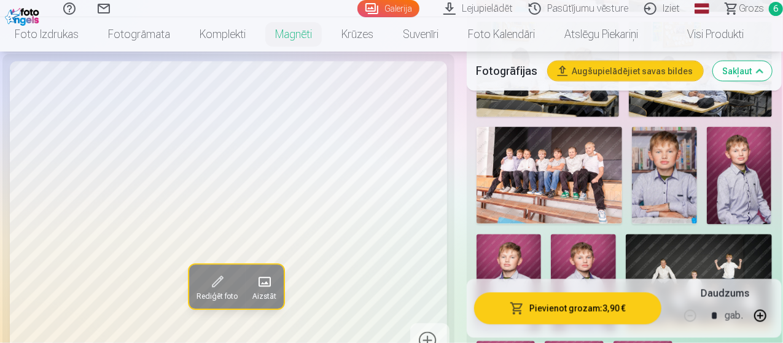
click at [678, 166] on img at bounding box center [664, 175] width 65 height 97
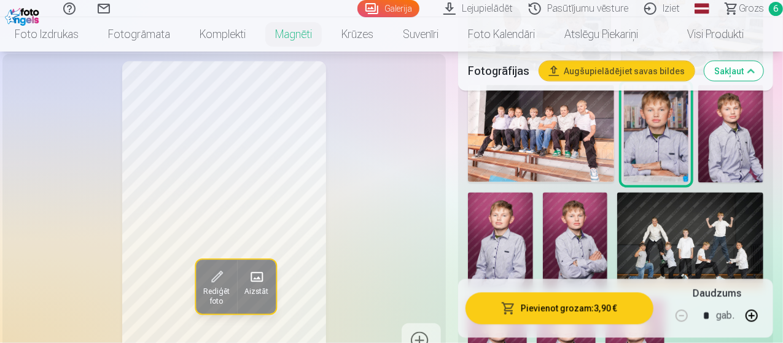
scroll to position [1105, 0]
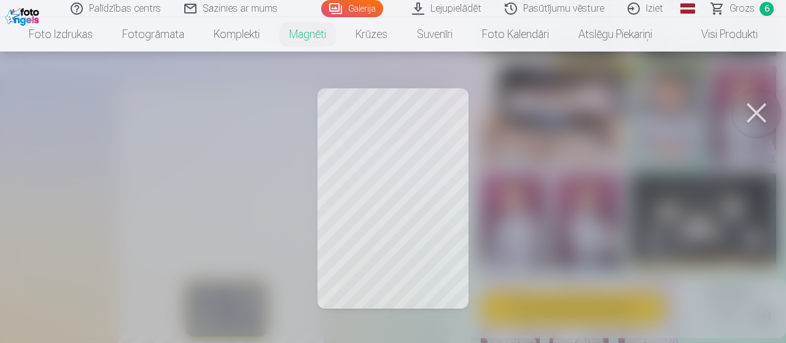
click at [749, 120] on button at bounding box center [756, 112] width 49 height 49
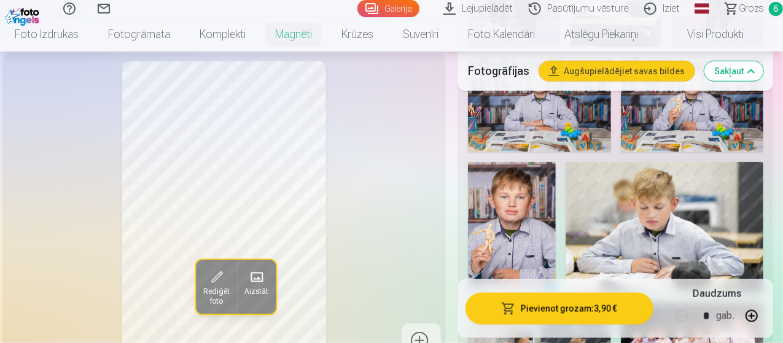
scroll to position [430, 0]
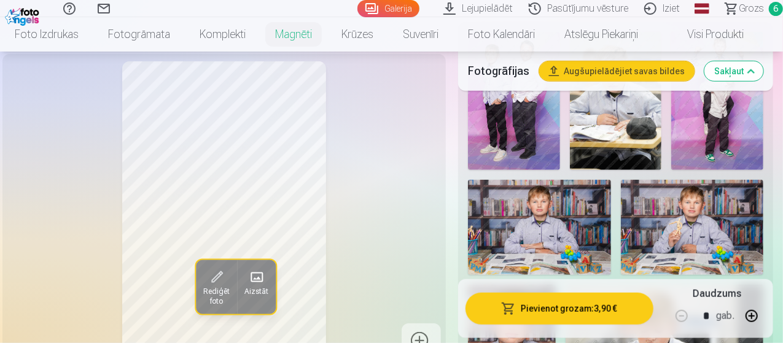
click at [697, 188] on img at bounding box center [692, 227] width 143 height 95
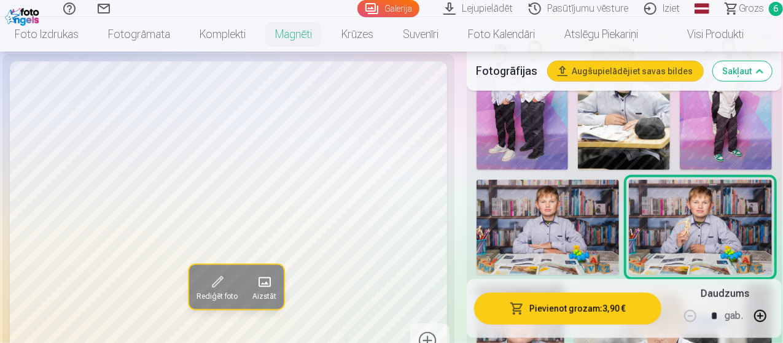
click at [573, 197] on img at bounding box center [547, 227] width 143 height 95
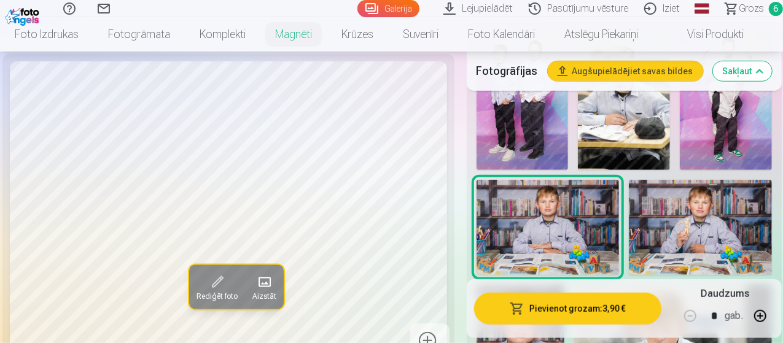
click at [674, 195] on img at bounding box center [700, 227] width 143 height 95
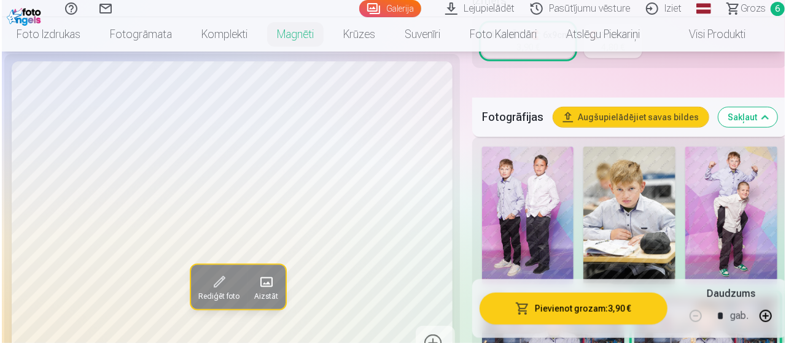
scroll to position [368, 0]
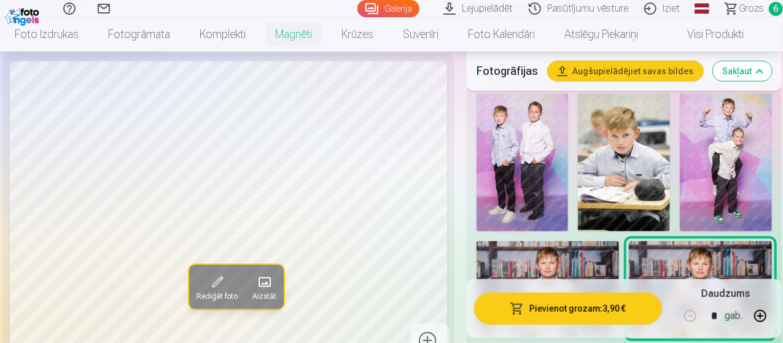
click at [766, 312] on button "button" at bounding box center [759, 315] width 29 height 29
type input "*"
click at [609, 304] on button "Pievienot grozam : 11,70 €" at bounding box center [568, 309] width 188 height 32
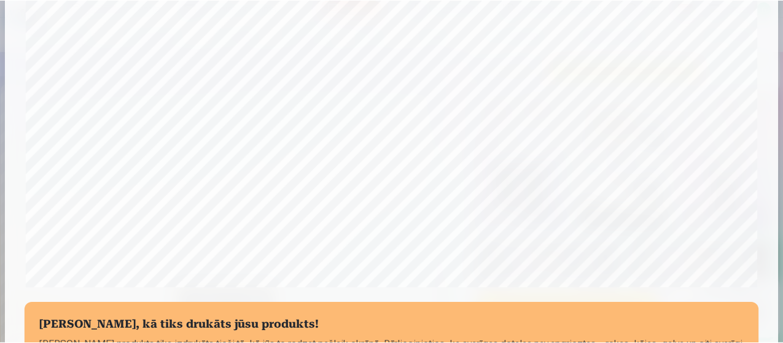
scroll to position [531, 0]
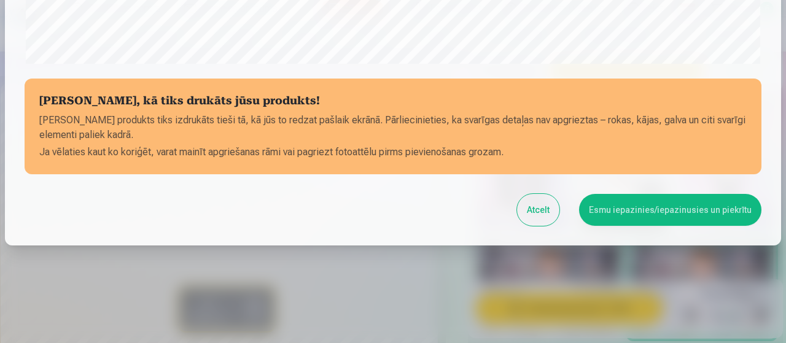
click at [665, 209] on button "Esmu iepazinies/iepazinusies un piekrītu" at bounding box center [670, 210] width 182 height 32
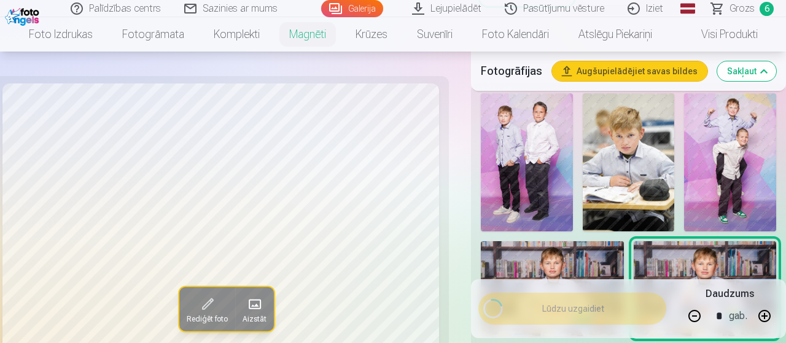
scroll to position [529, 0]
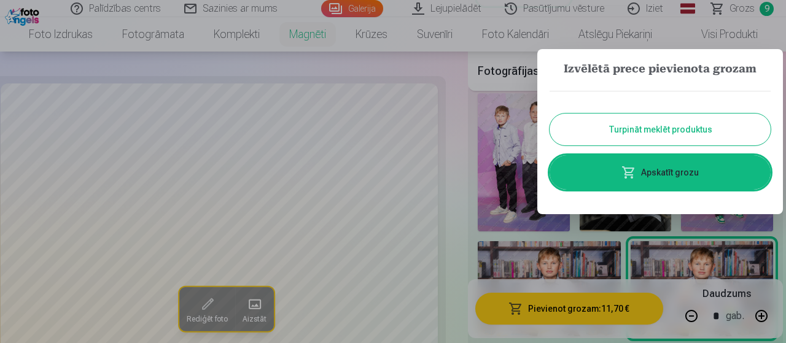
click at [659, 181] on link "Apskatīt grozu" at bounding box center [659, 172] width 221 height 34
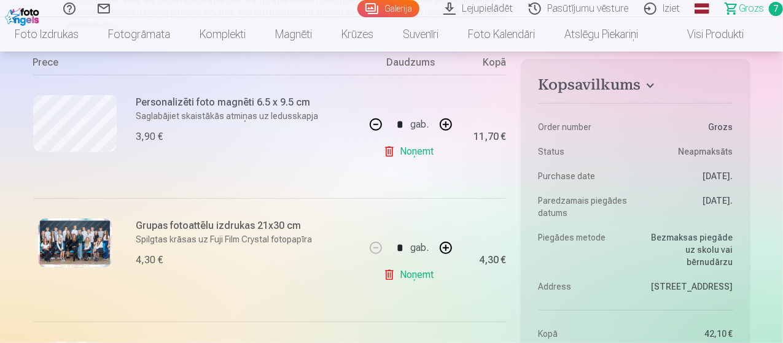
scroll to position [246, 0]
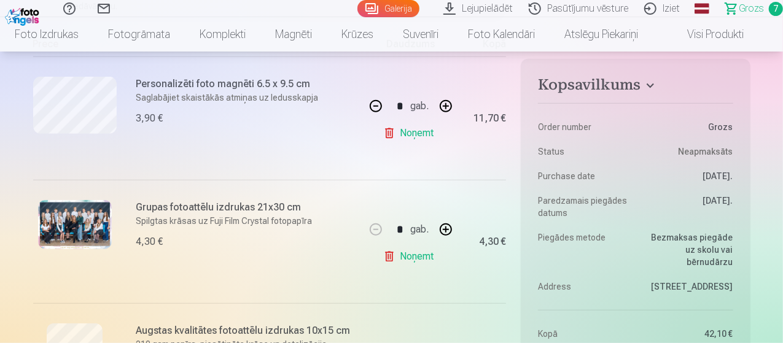
click at [380, 104] on button "button" at bounding box center [375, 105] width 29 height 29
type input "*"
click at [394, 137] on link "Noņemt" at bounding box center [411, 133] width 56 height 25
type input "*"
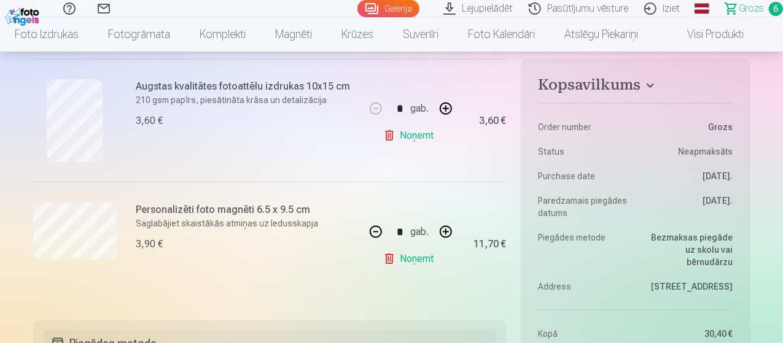
scroll to position [553, 0]
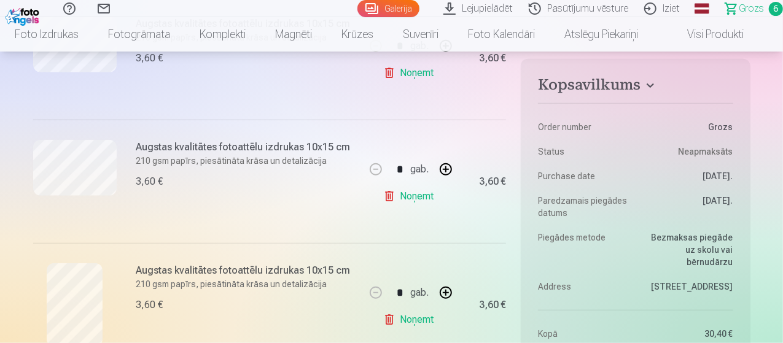
click at [420, 192] on link "Noņemt" at bounding box center [411, 196] width 56 height 25
type input "*"
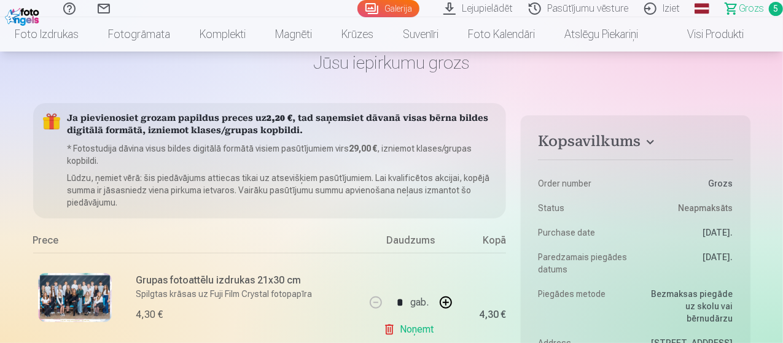
scroll to position [0, 0]
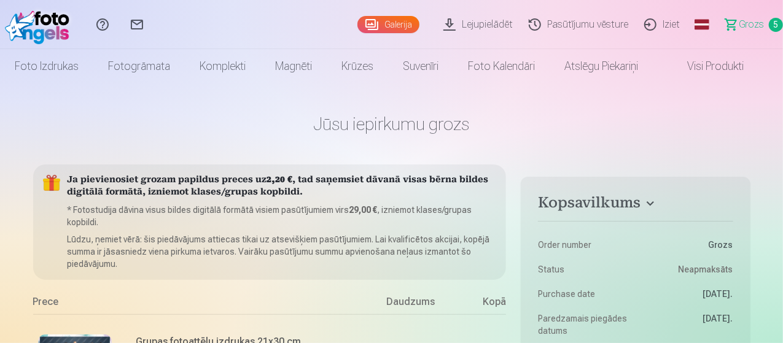
click at [368, 25] on link "Galerija" at bounding box center [388, 24] width 62 height 17
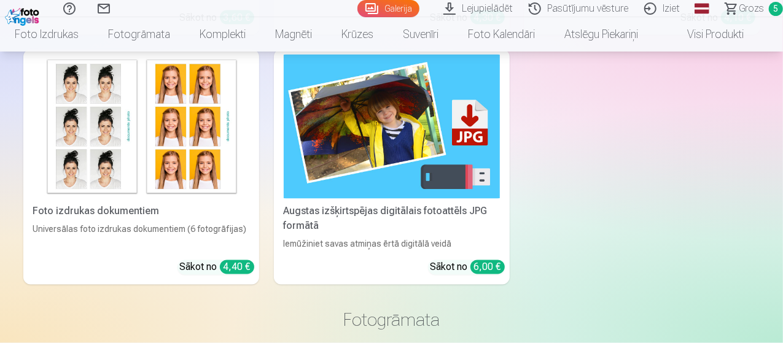
scroll to position [5709, 0]
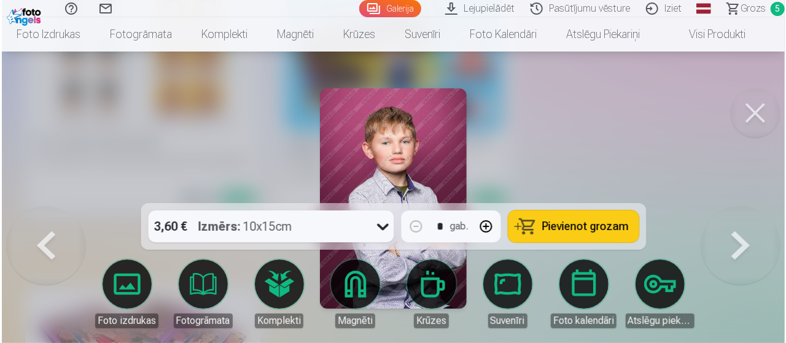
scroll to position [5730, 0]
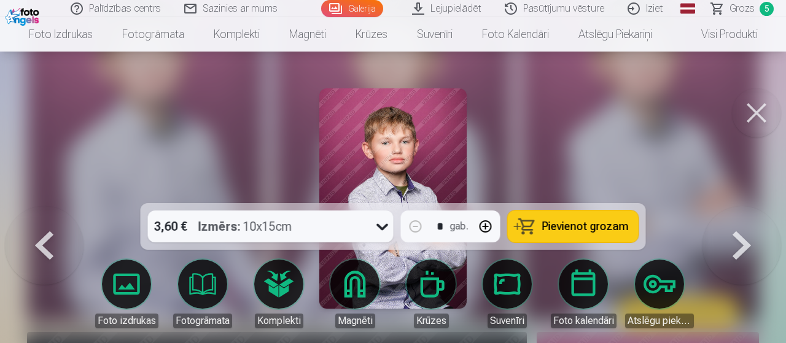
click at [546, 223] on span "Pievienot grozam" at bounding box center [585, 226] width 87 height 11
click at [750, 4] on span "Grozs" at bounding box center [741, 8] width 25 height 15
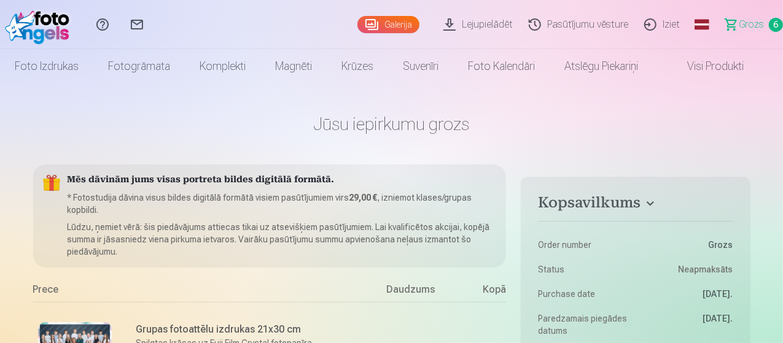
click at [357, 27] on link "Galerija" at bounding box center [388, 24] width 62 height 17
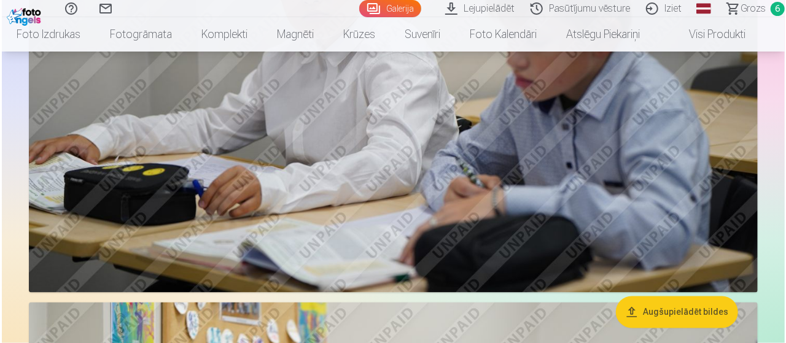
scroll to position [2947, 0]
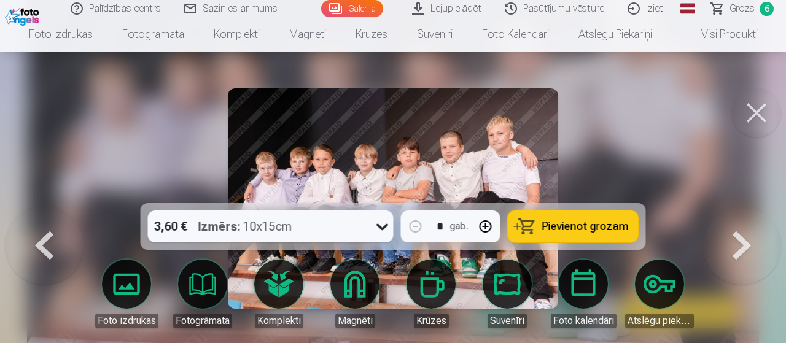
click at [583, 225] on span "Pievienot grozam" at bounding box center [585, 226] width 87 height 11
click at [740, 10] on span "Grozs" at bounding box center [741, 8] width 25 height 15
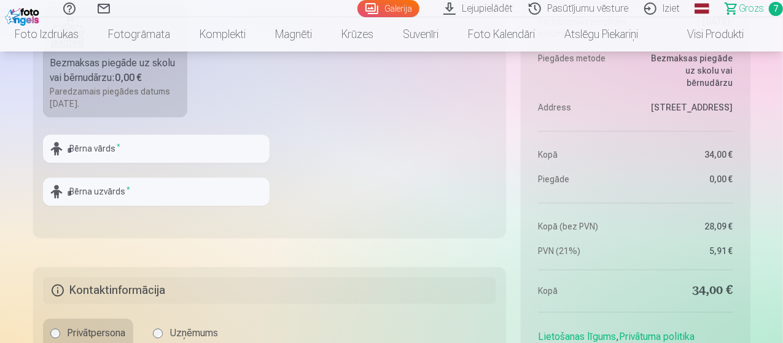
scroll to position [1289, 0]
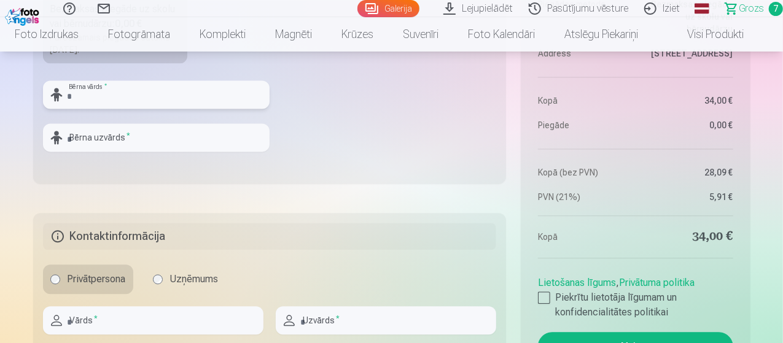
click at [131, 85] on input "text" at bounding box center [156, 94] width 227 height 28
type input "*"
type input "********"
click at [166, 134] on input "text" at bounding box center [156, 137] width 227 height 28
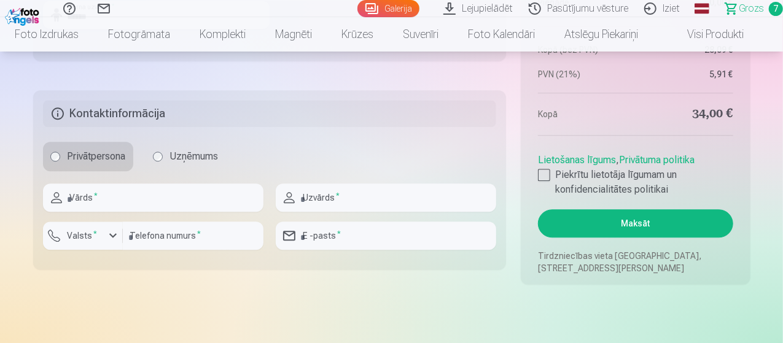
scroll to position [1351, 0]
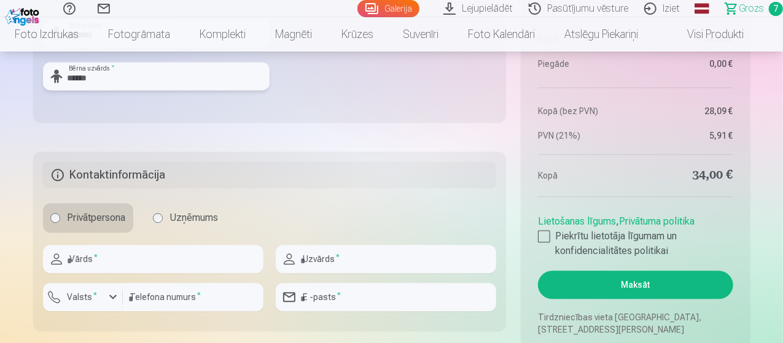
type input "******"
click at [157, 257] on input "text" at bounding box center [153, 259] width 220 height 28
type input "****"
click at [381, 259] on input "text" at bounding box center [386, 259] width 220 height 28
type input "******"
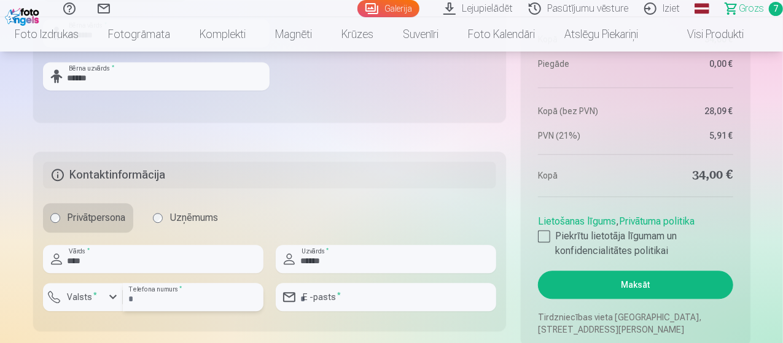
click at [201, 299] on input "number" at bounding box center [193, 297] width 141 height 28
type input "********"
click at [79, 297] on label "Valsts *" at bounding box center [83, 297] width 40 height 12
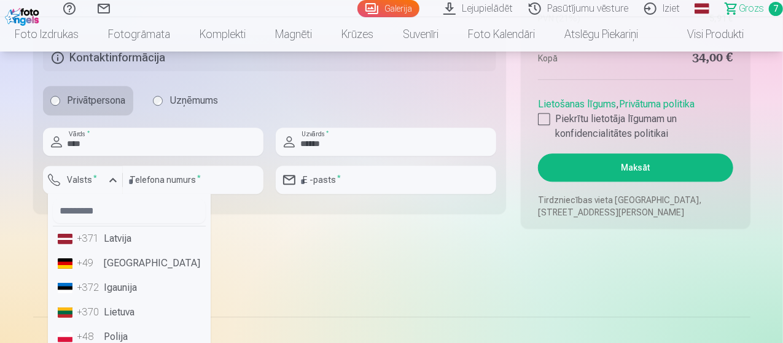
scroll to position [1473, 0]
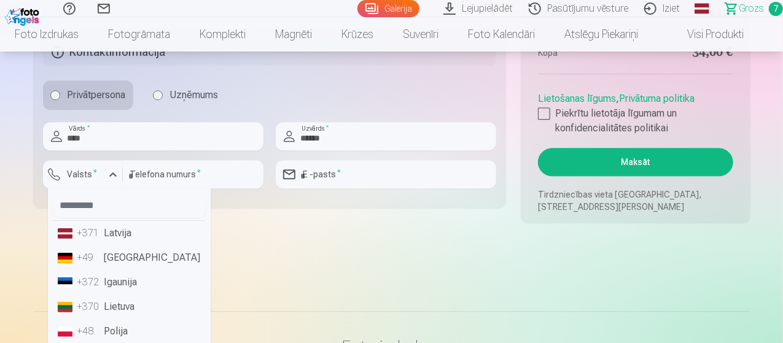
click at [123, 227] on li "+371 Latvija" at bounding box center [129, 233] width 153 height 25
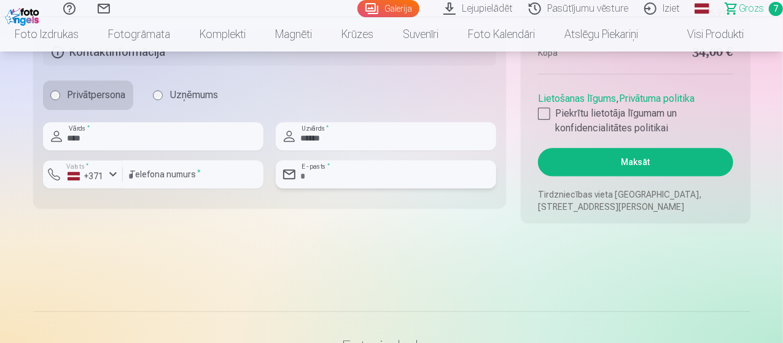
click at [374, 173] on input "email" at bounding box center [386, 174] width 220 height 28
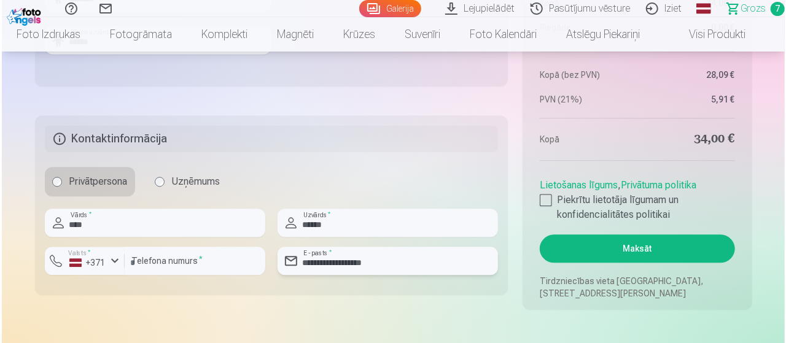
scroll to position [1412, 0]
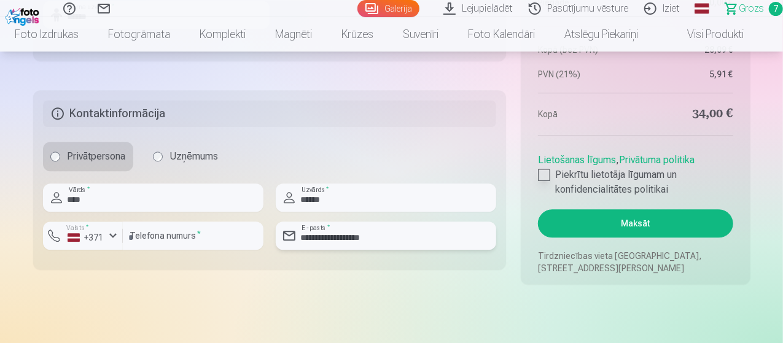
type input "**********"
click at [538, 170] on div at bounding box center [544, 175] width 12 height 12
click at [607, 213] on button "Maksāt" at bounding box center [635, 223] width 195 height 28
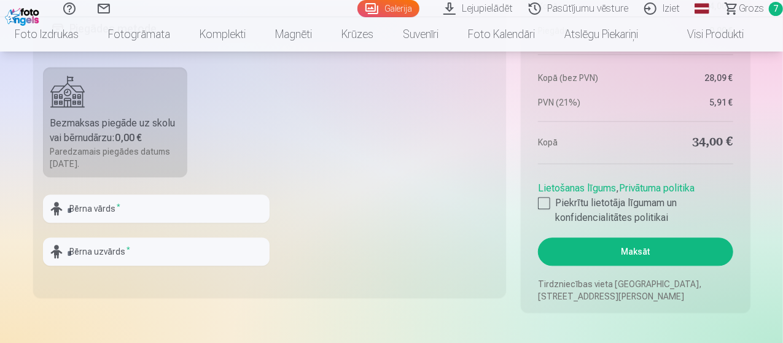
scroll to position [1289, 0]
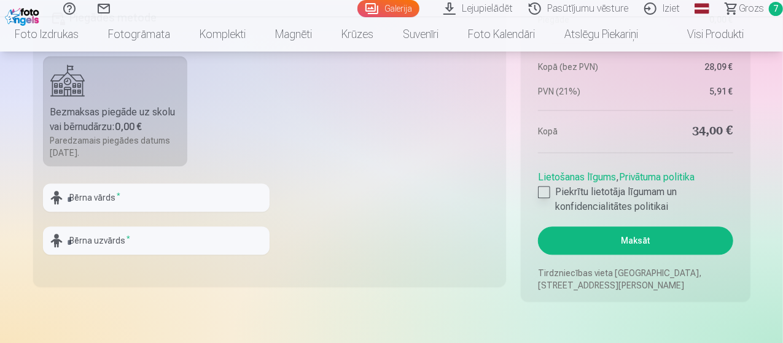
click at [548, 196] on div at bounding box center [544, 192] width 12 height 12
click at [592, 231] on button "Maksāt" at bounding box center [635, 241] width 195 height 28
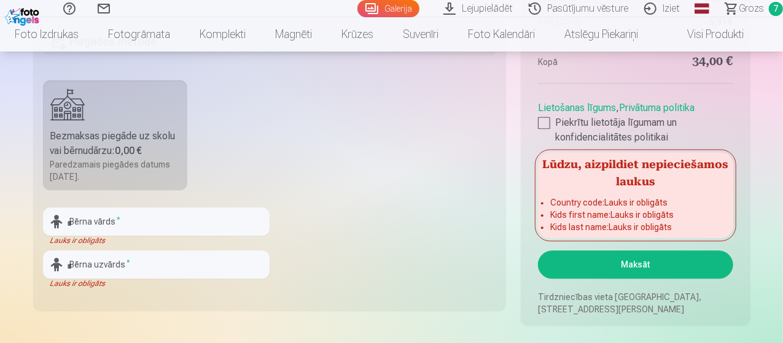
scroll to position [1412, 0]
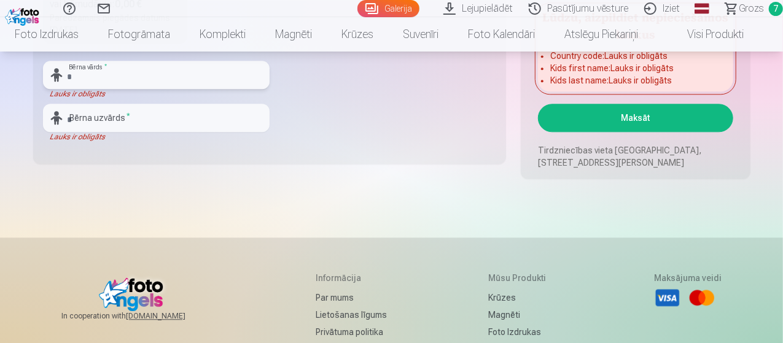
click at [150, 69] on input "text" at bounding box center [156, 75] width 227 height 28
type input "********"
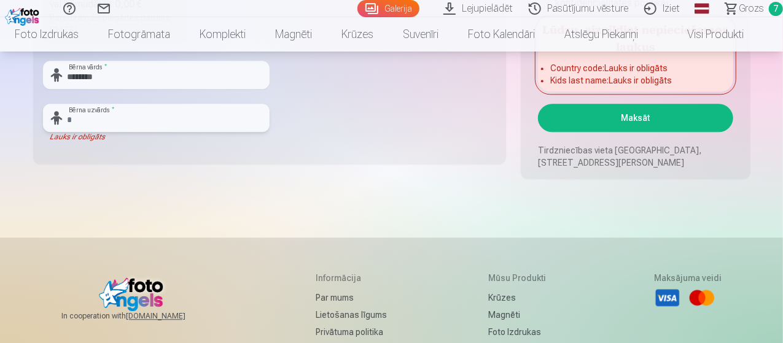
click at [112, 123] on input "text" at bounding box center [156, 118] width 227 height 28
type input "******"
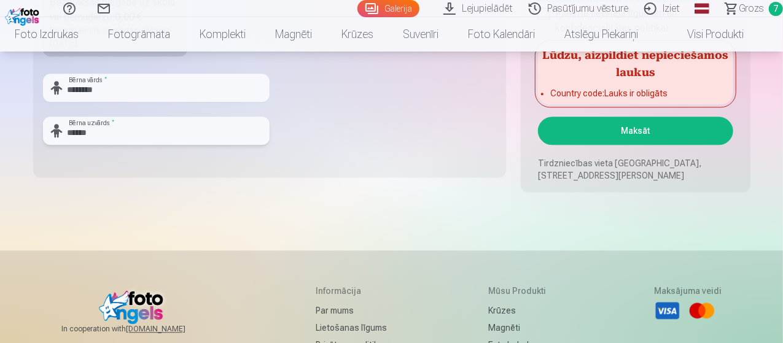
scroll to position [1289, 0]
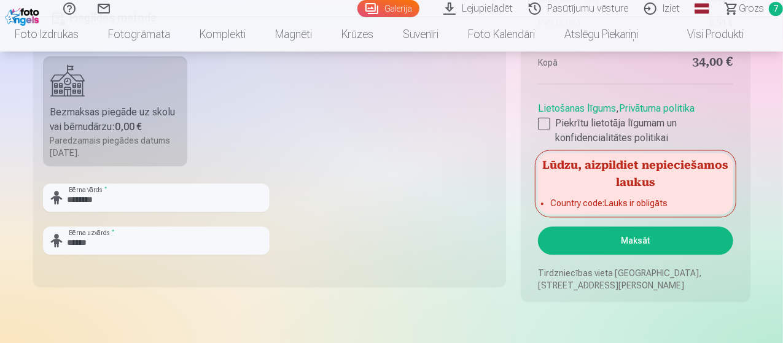
click at [629, 244] on button "Maksāt" at bounding box center [635, 241] width 195 height 28
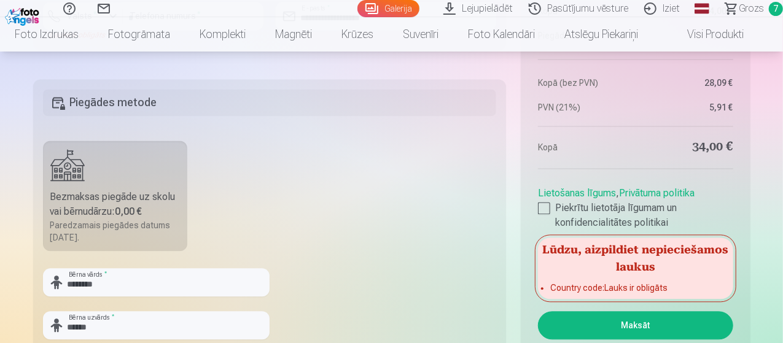
scroll to position [1351, 0]
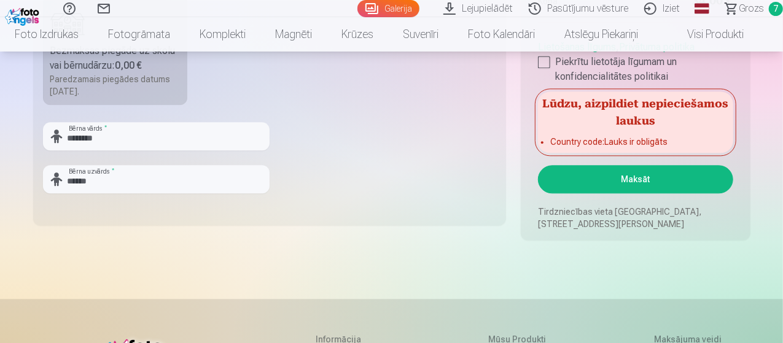
click at [610, 183] on button "Maksāt" at bounding box center [635, 179] width 195 height 28
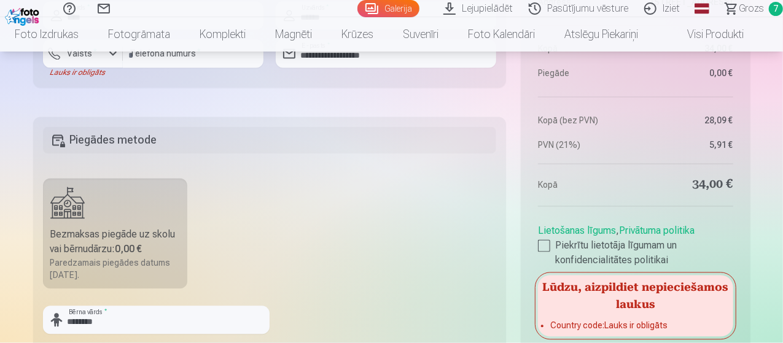
scroll to position [1044, 0]
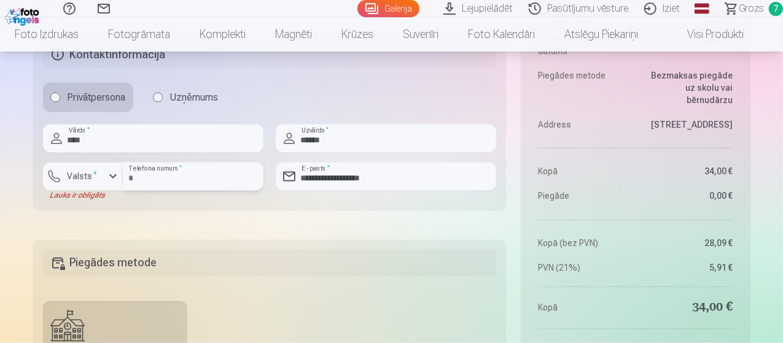
click at [124, 165] on input "**********" at bounding box center [193, 177] width 141 height 28
click at [110, 171] on div "button" at bounding box center [113, 176] width 15 height 15
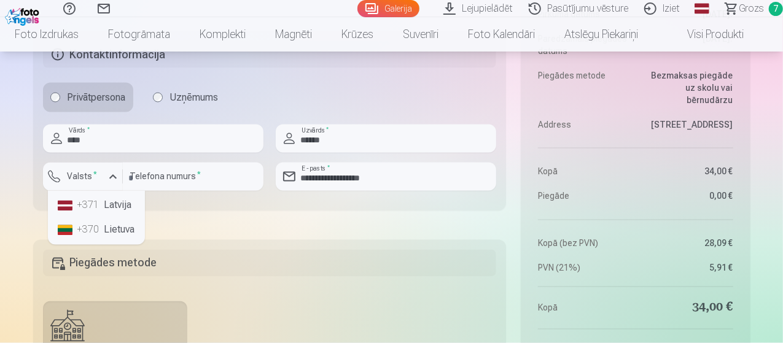
click at [99, 200] on div "+371" at bounding box center [89, 205] width 25 height 15
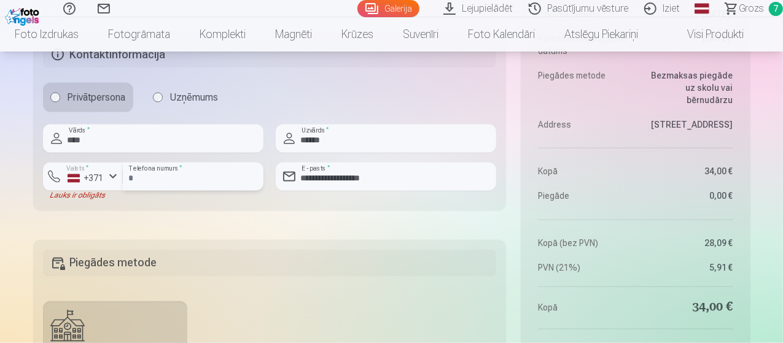
click at [145, 175] on input "**********" at bounding box center [193, 177] width 141 height 28
click at [196, 171] on input "**********" at bounding box center [193, 177] width 141 height 28
drag, startPoint x: 199, startPoint y: 173, endPoint x: 123, endPoint y: 177, distance: 76.3
click at [123, 177] on input "**********" at bounding box center [193, 177] width 141 height 28
type input "********"
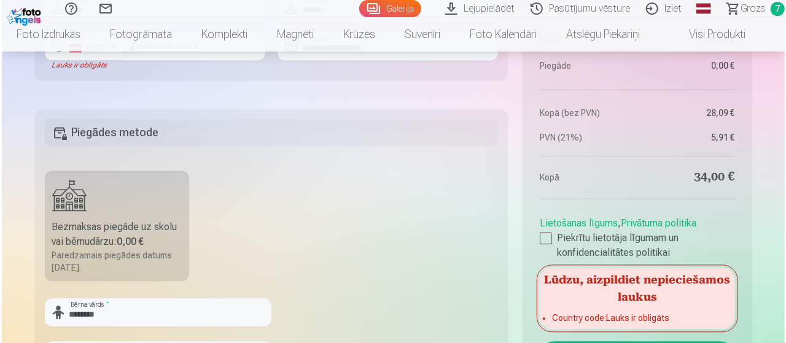
scroll to position [1351, 0]
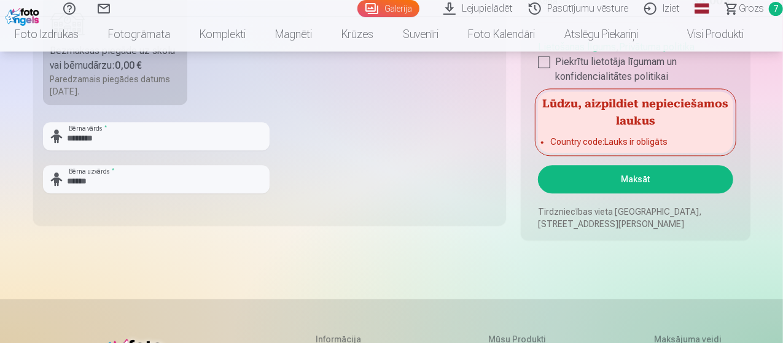
click at [670, 181] on button "Maksāt" at bounding box center [635, 179] width 195 height 28
